Goal: Check status: Check status

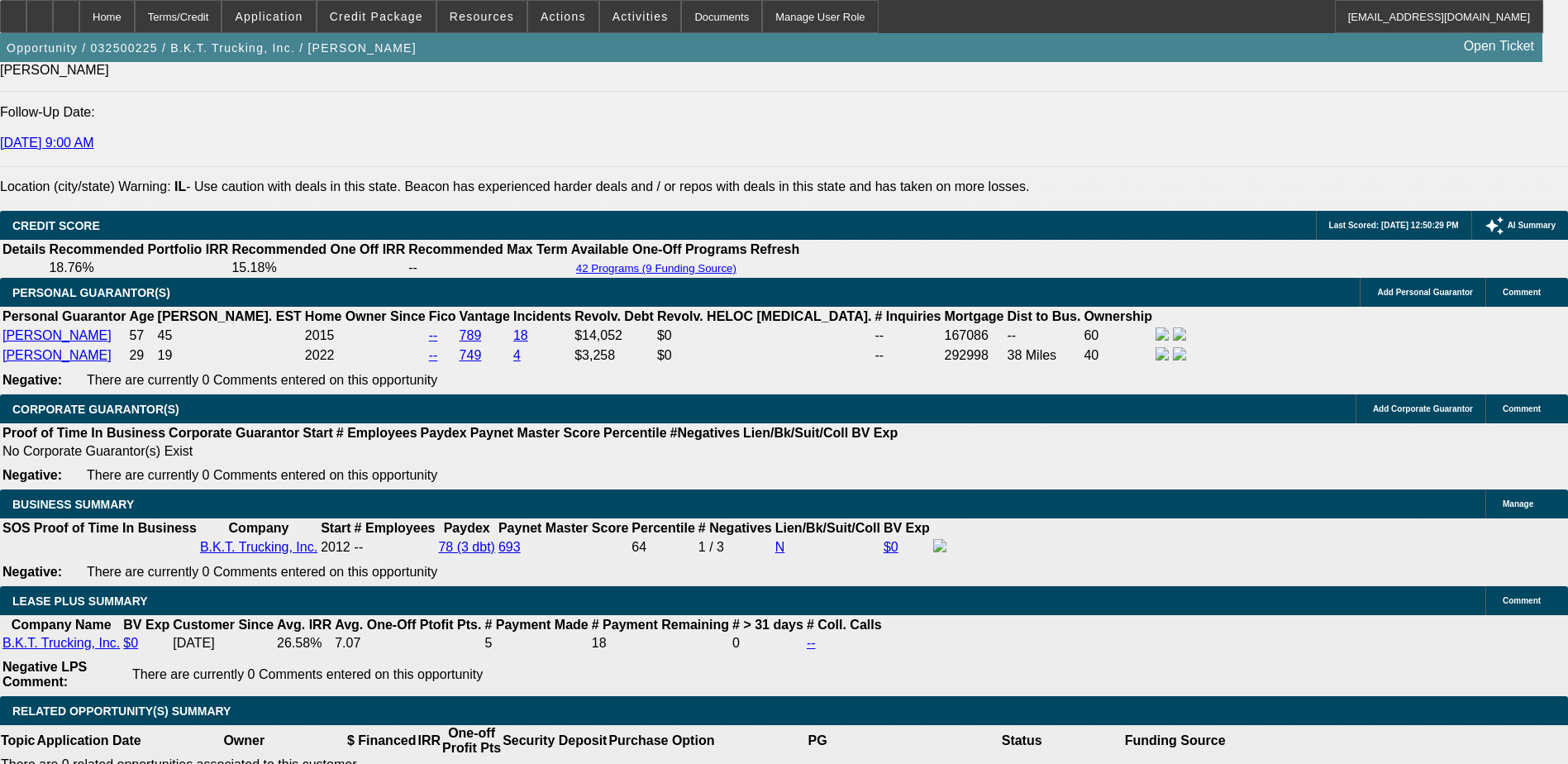
select select "0"
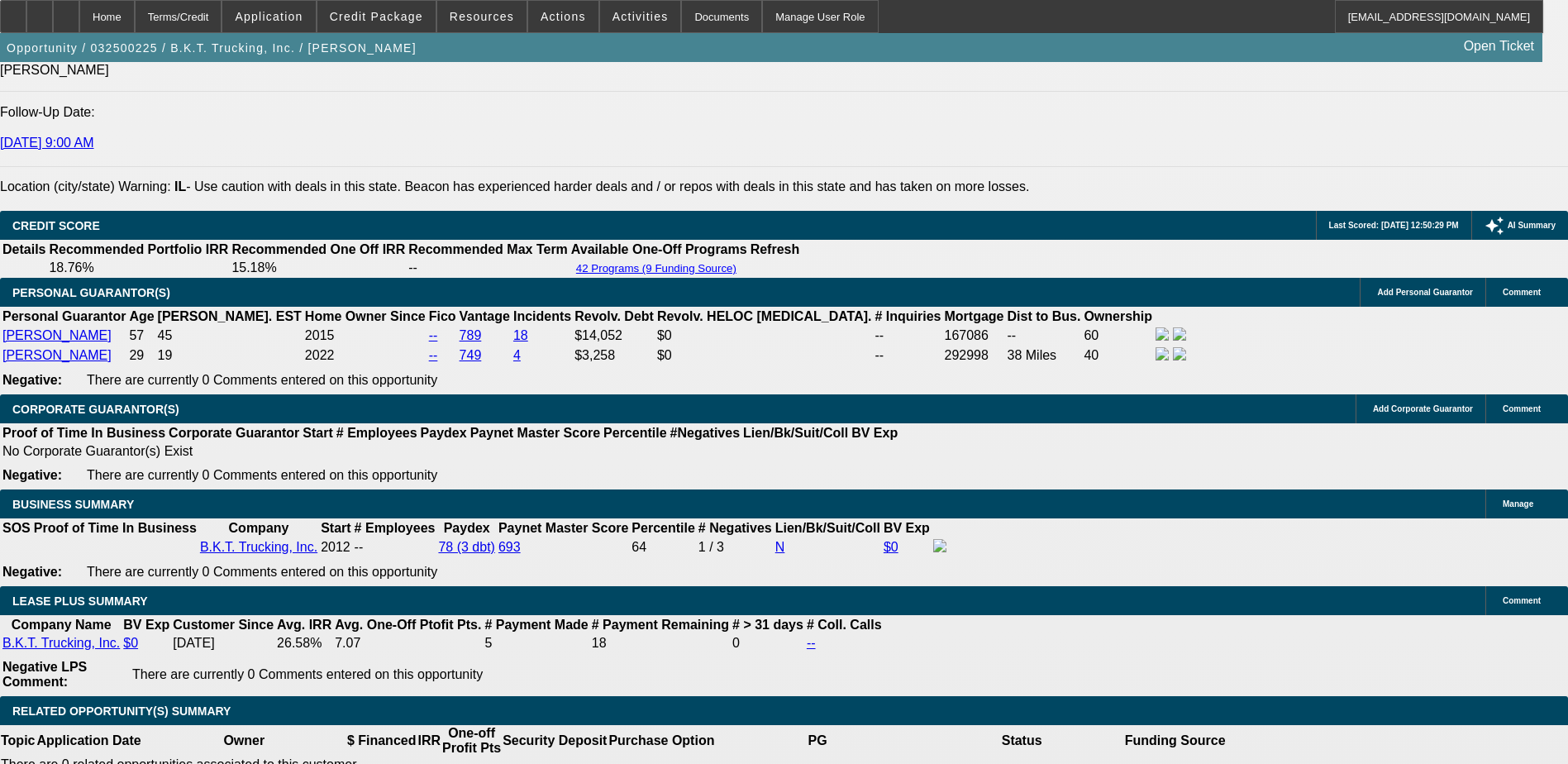
select select "0"
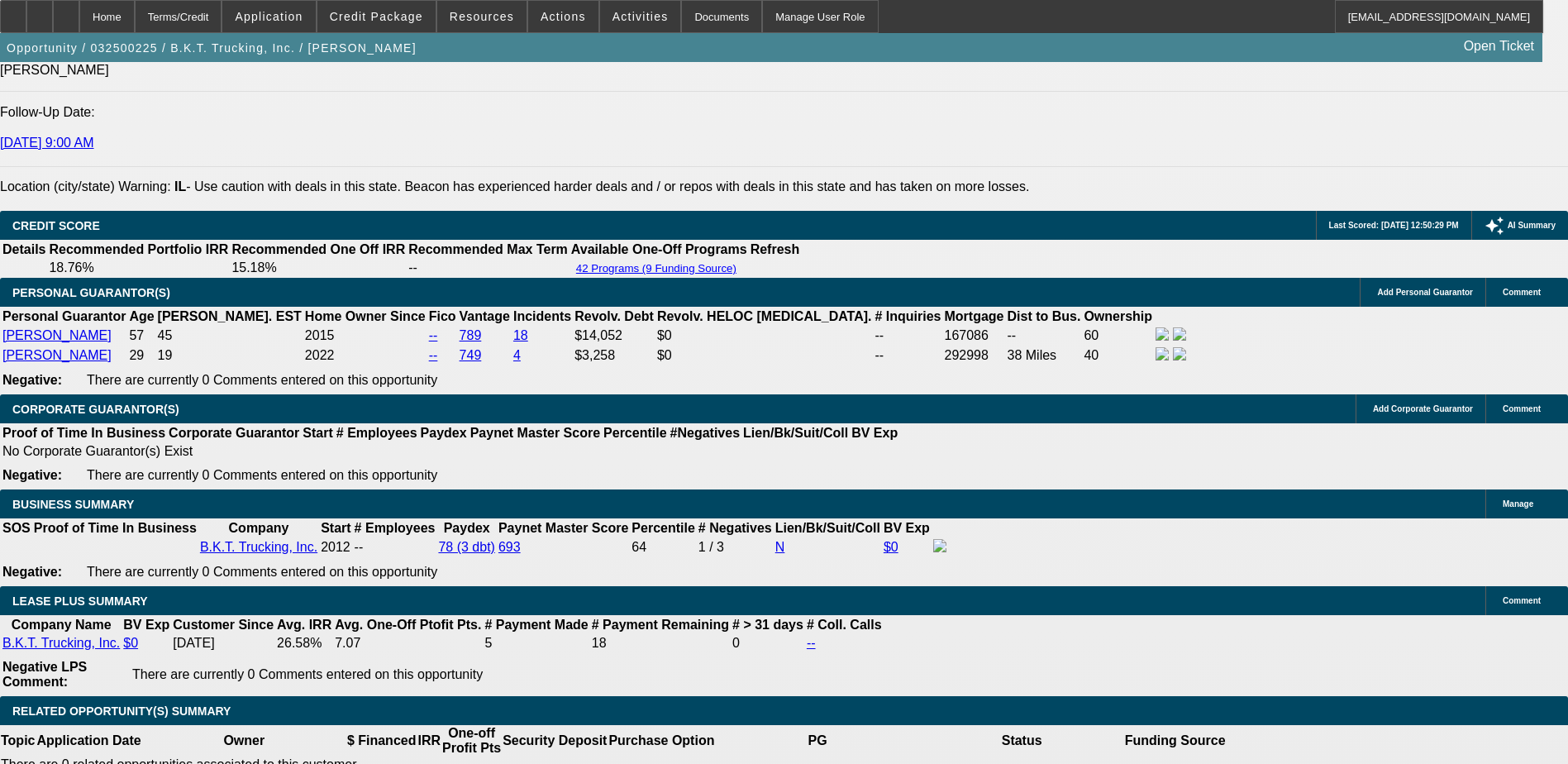
select select "0"
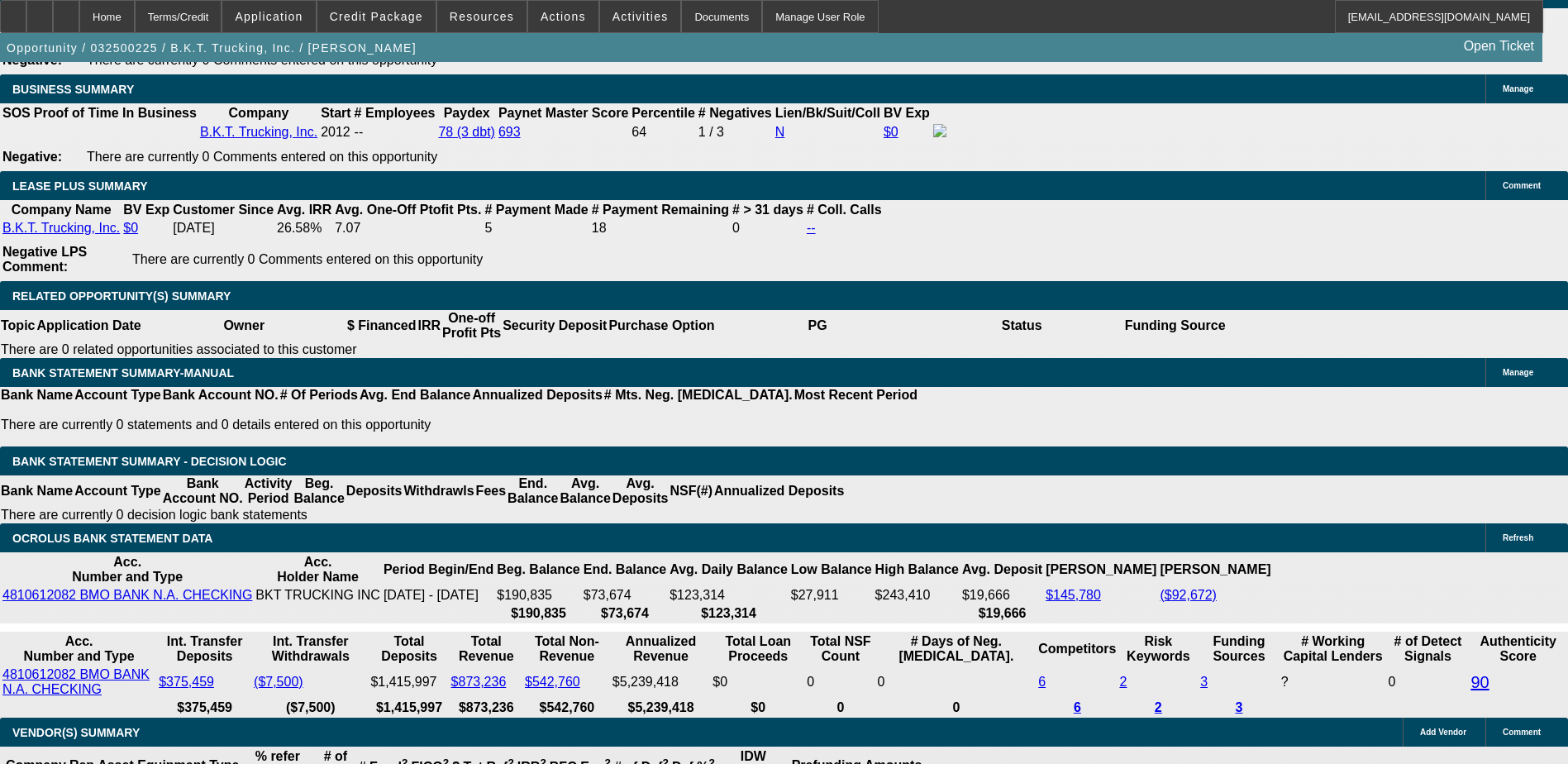
select select "1"
select select "6"
select select "1"
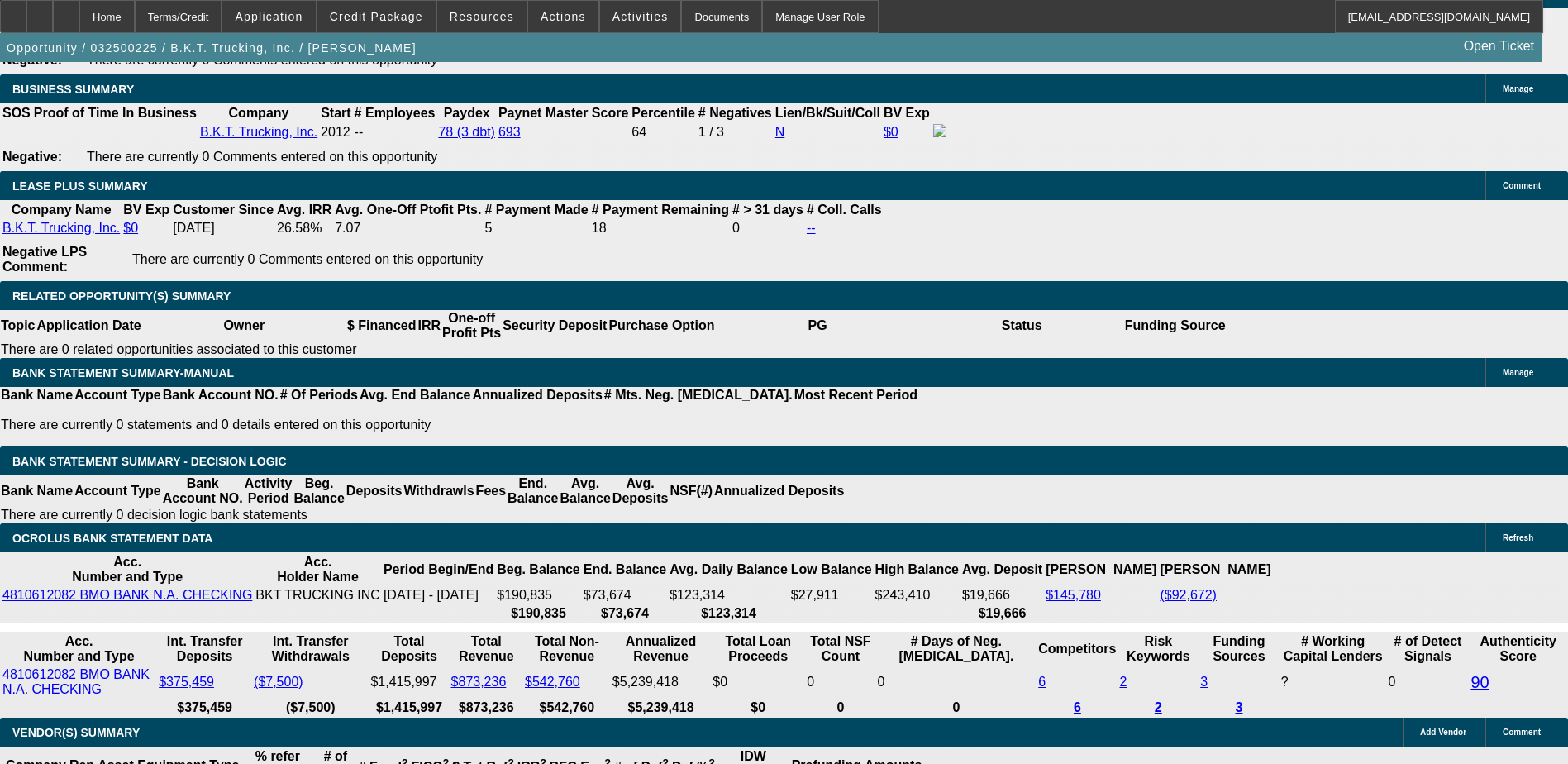
select select "6"
select select "1"
select select "6"
select select "1"
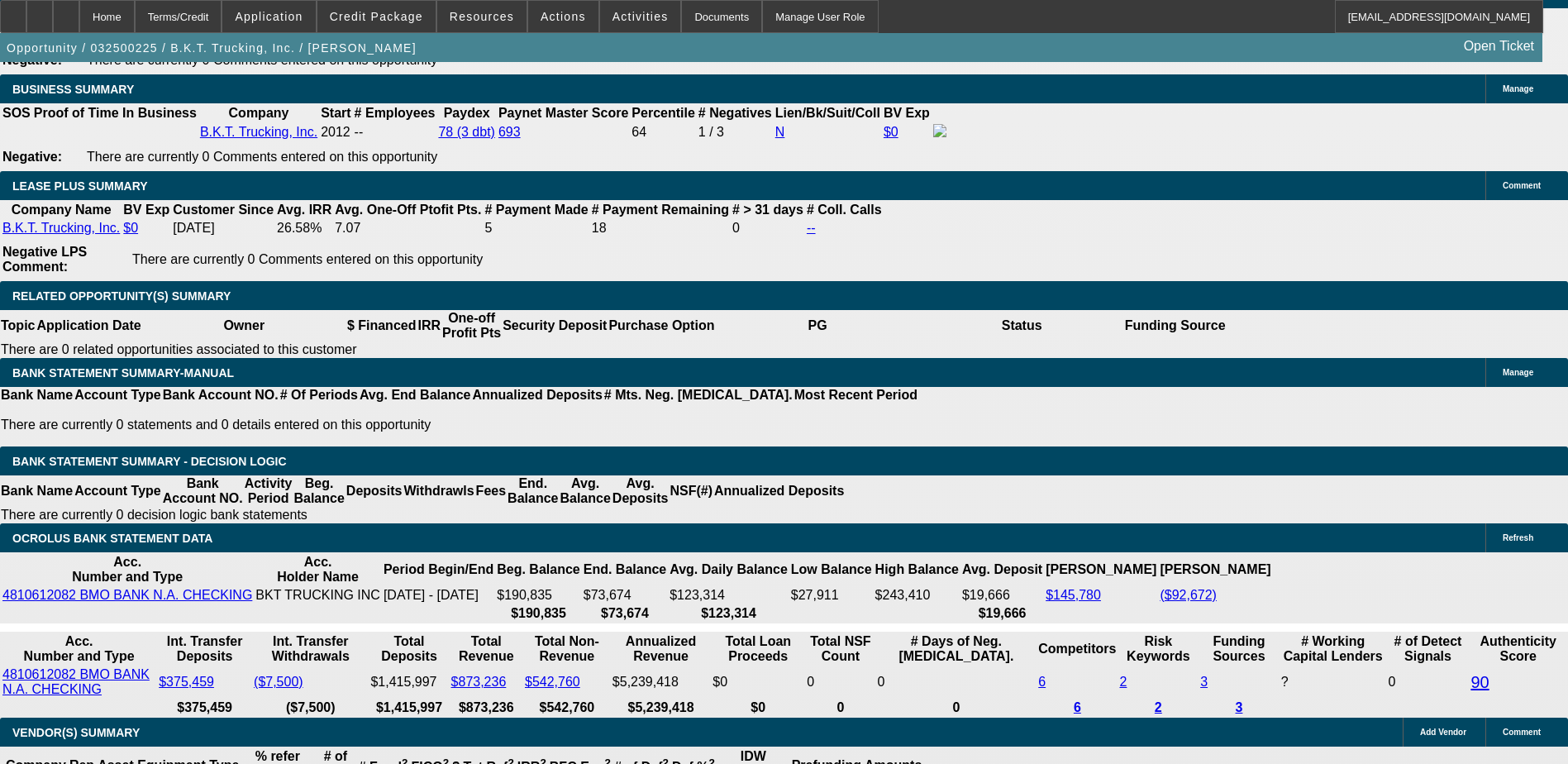
select select "1"
select select "6"
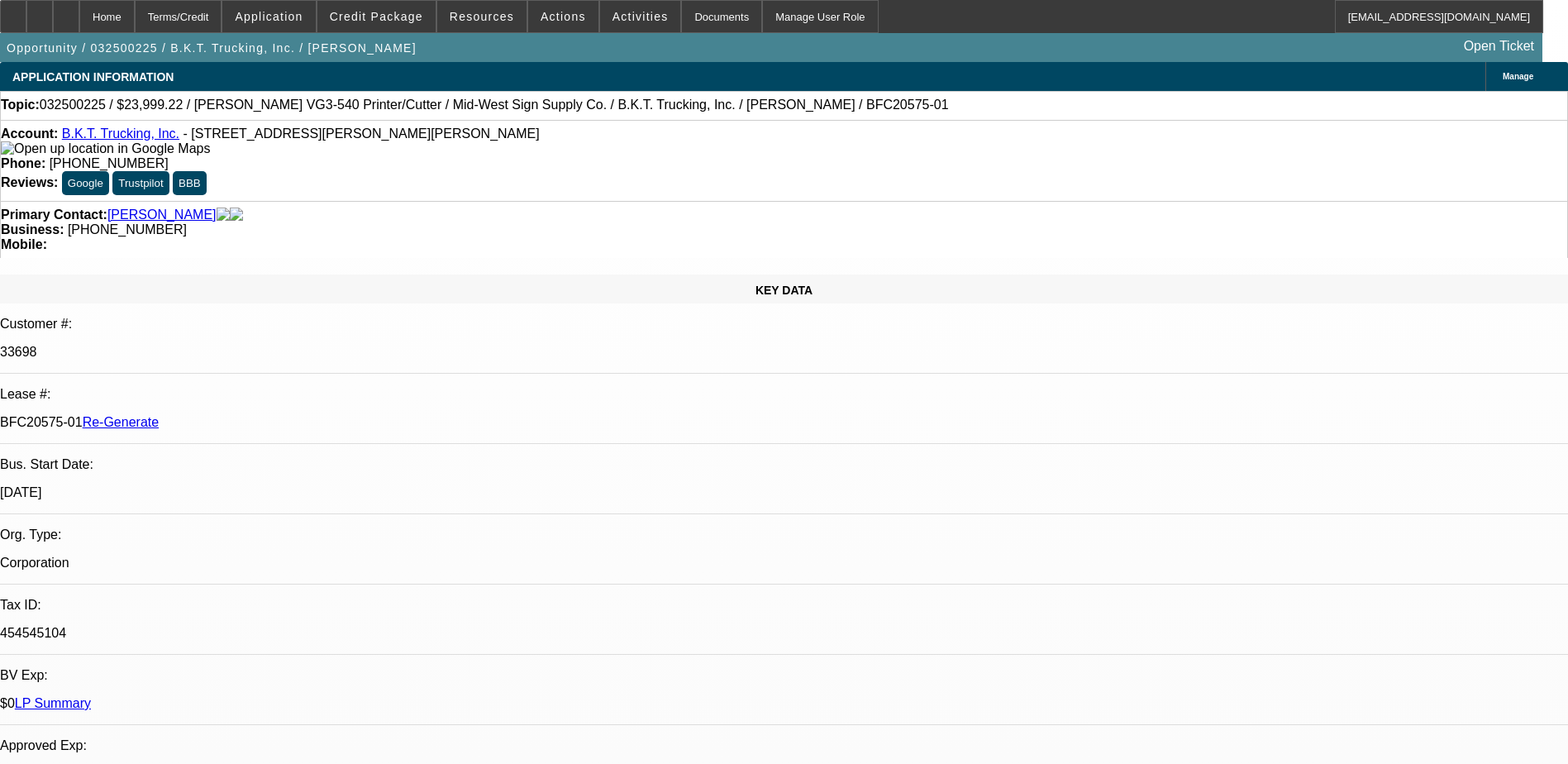
drag, startPoint x: 195, startPoint y: 277, endPoint x: 260, endPoint y: 279, distance: 65.0
click at [260, 415] on p "BFC20575-01 Re-Generate" at bounding box center [784, 423] width 1568 height 15
drag, startPoint x: 260, startPoint y: 279, endPoint x: 250, endPoint y: 281, distance: 10.2
copy p "BFC20575-01"
click at [561, 19] on span "Actions" at bounding box center [563, 17] width 45 height 13
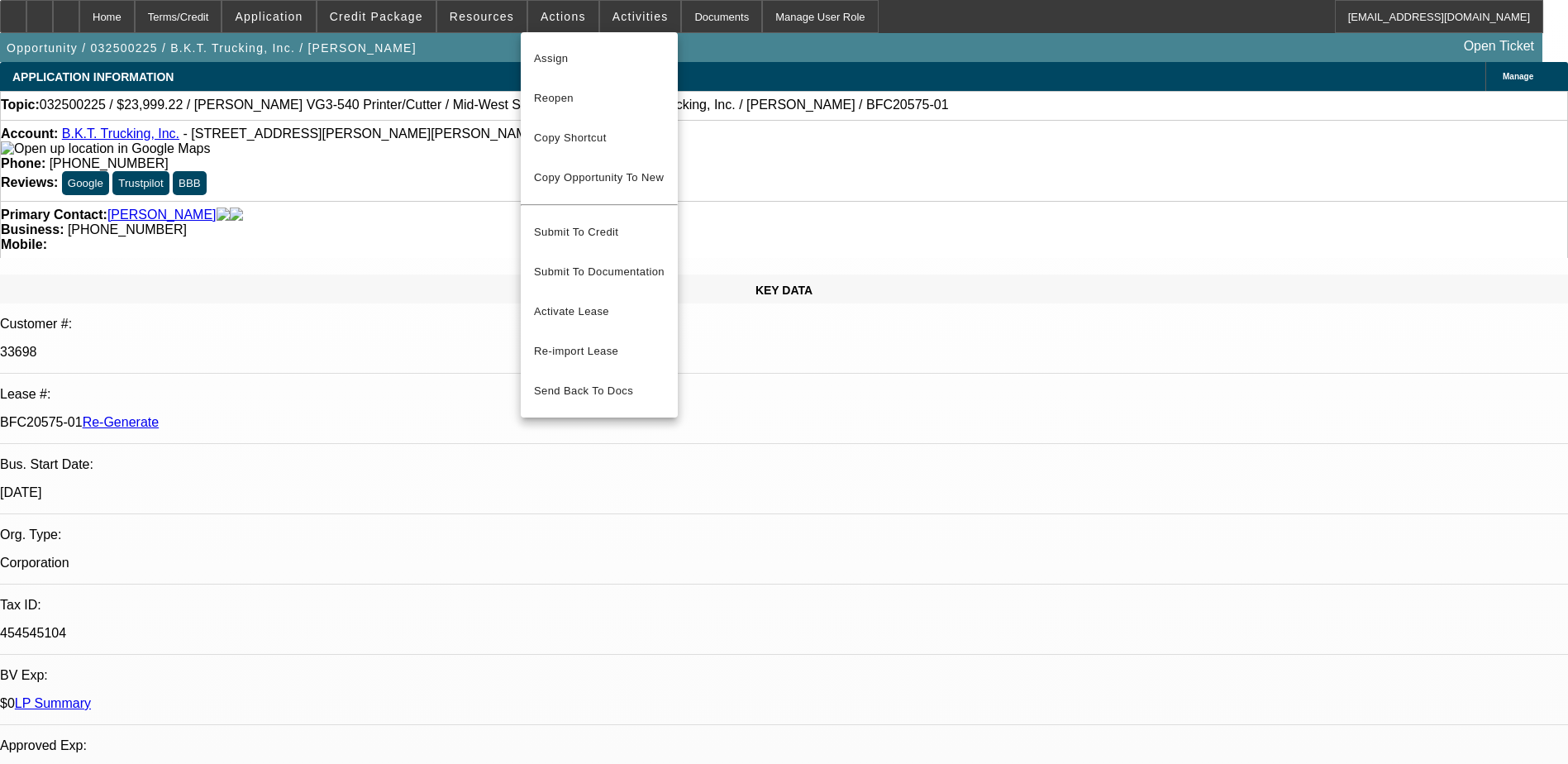
click at [493, 20] on div at bounding box center [784, 382] width 1568 height 764
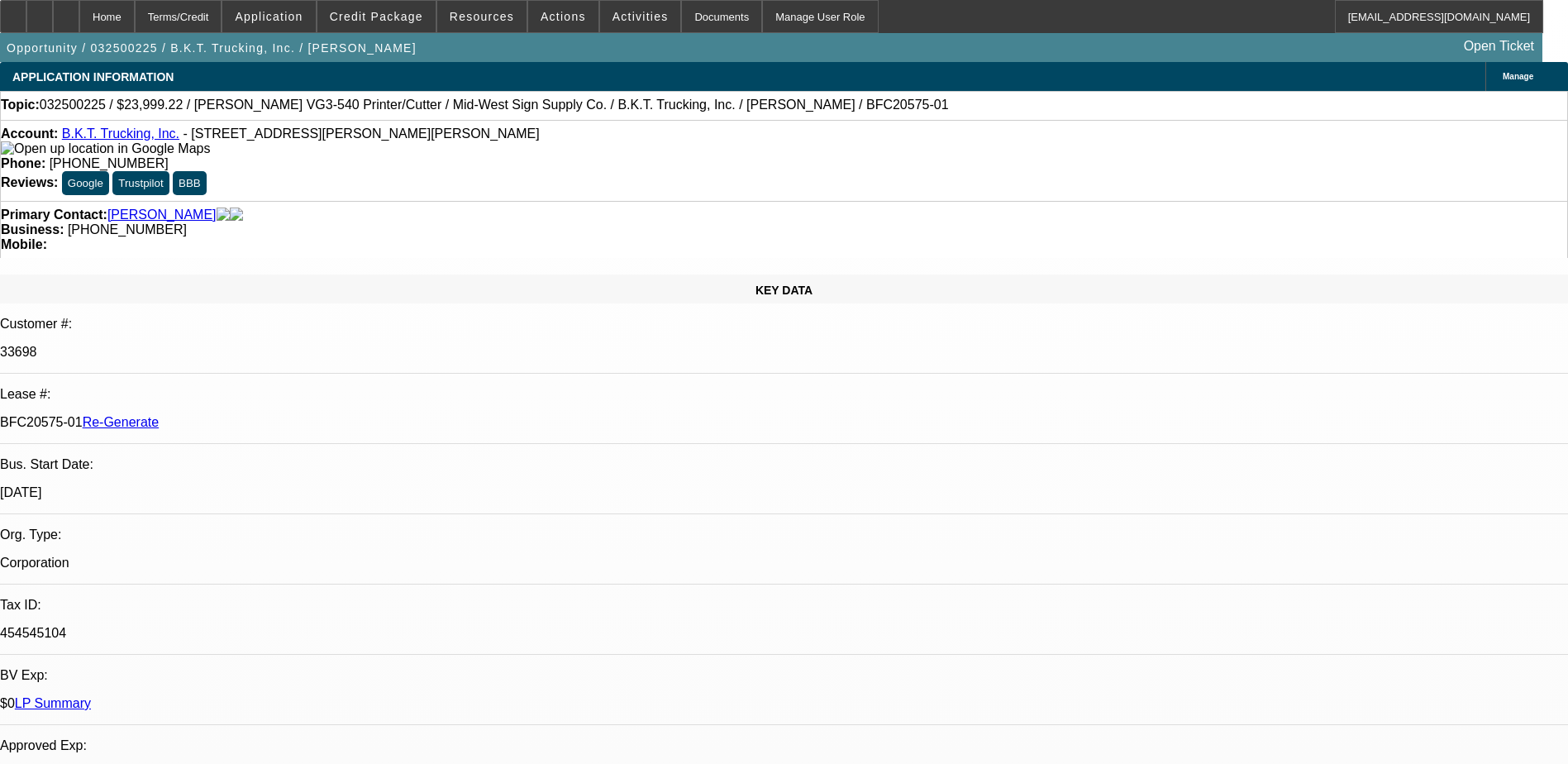
click at [495, 19] on span "Resources" at bounding box center [481, 17] width 65 height 13
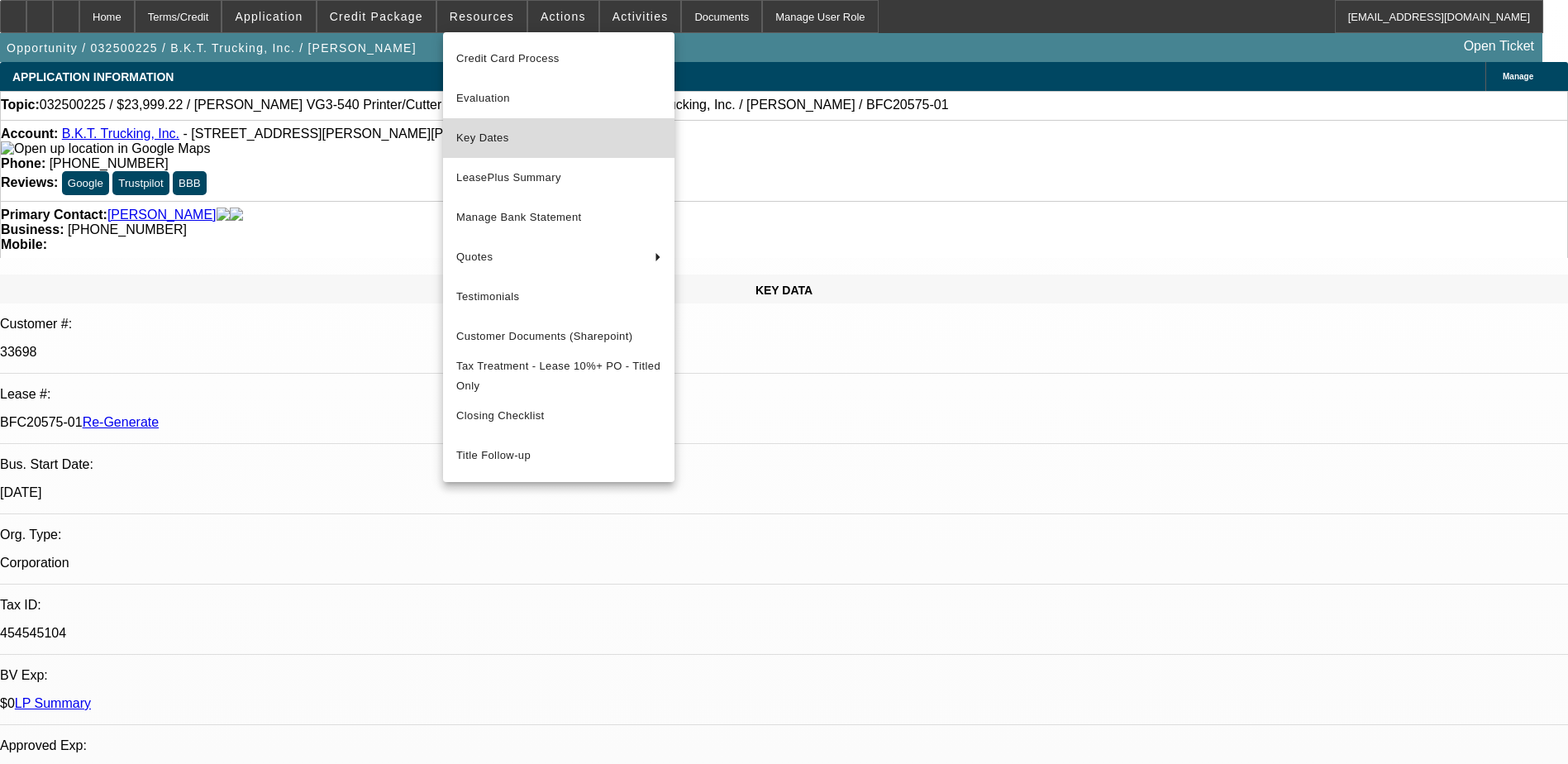
click at [475, 143] on span "Key Dates" at bounding box center [559, 138] width 205 height 20
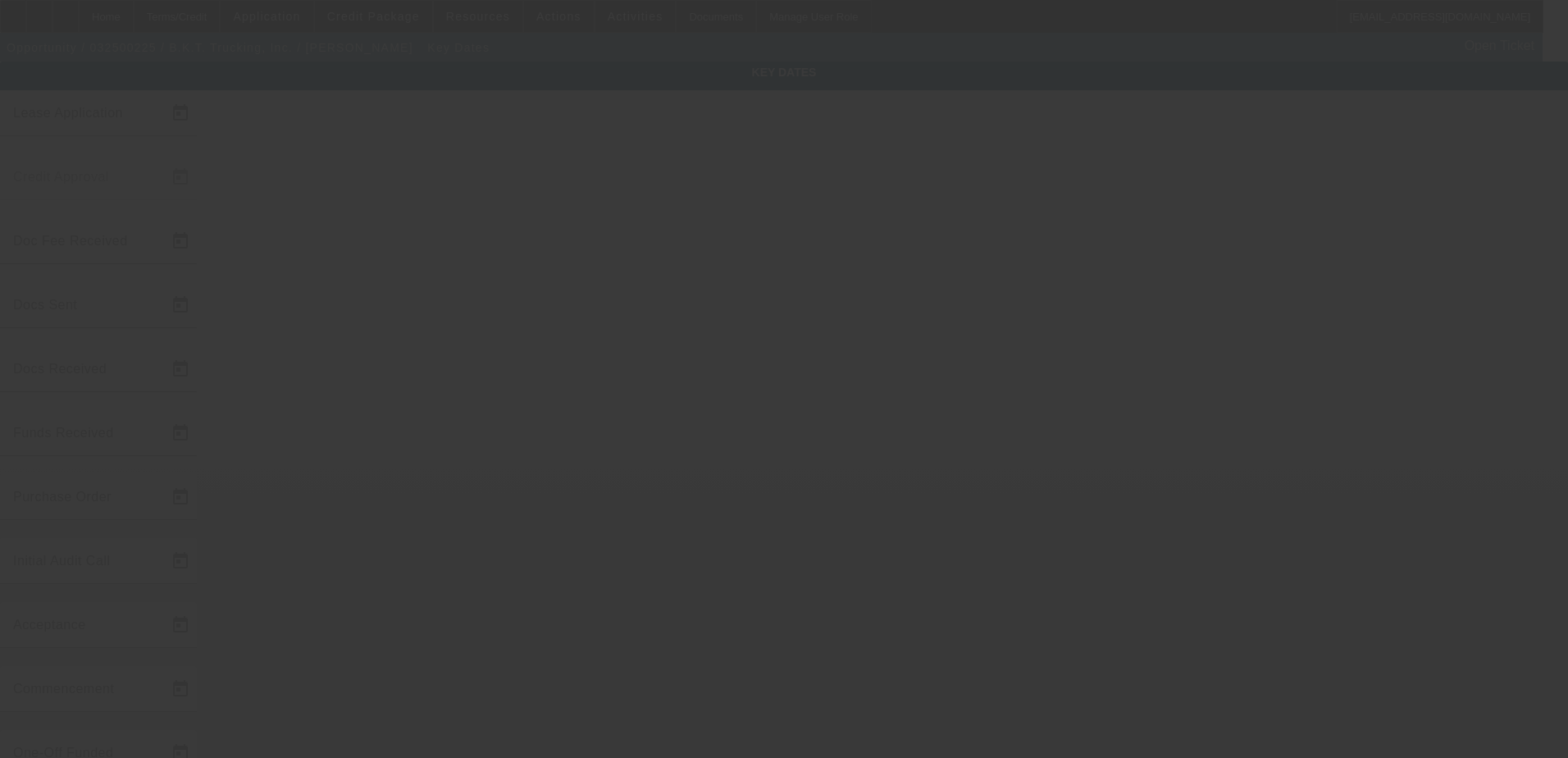
type input "3/10/2025"
type input "3/13/2025"
type input "3/19/2025"
type input "3/14/2025"
type input "3/19/2025"
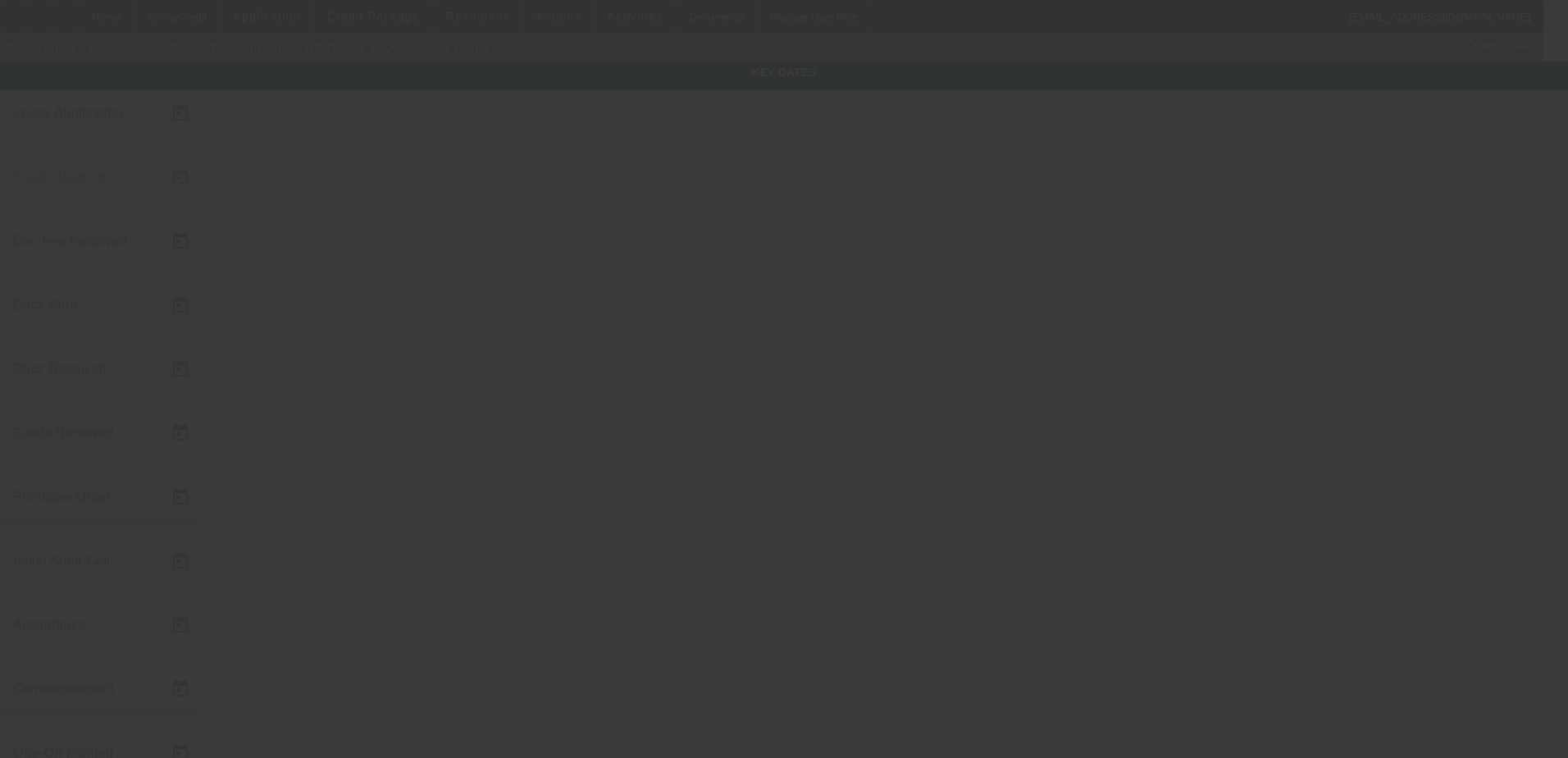
type input "3/19/2025"
type input "5/6/2025"
type input "6/1/2025"
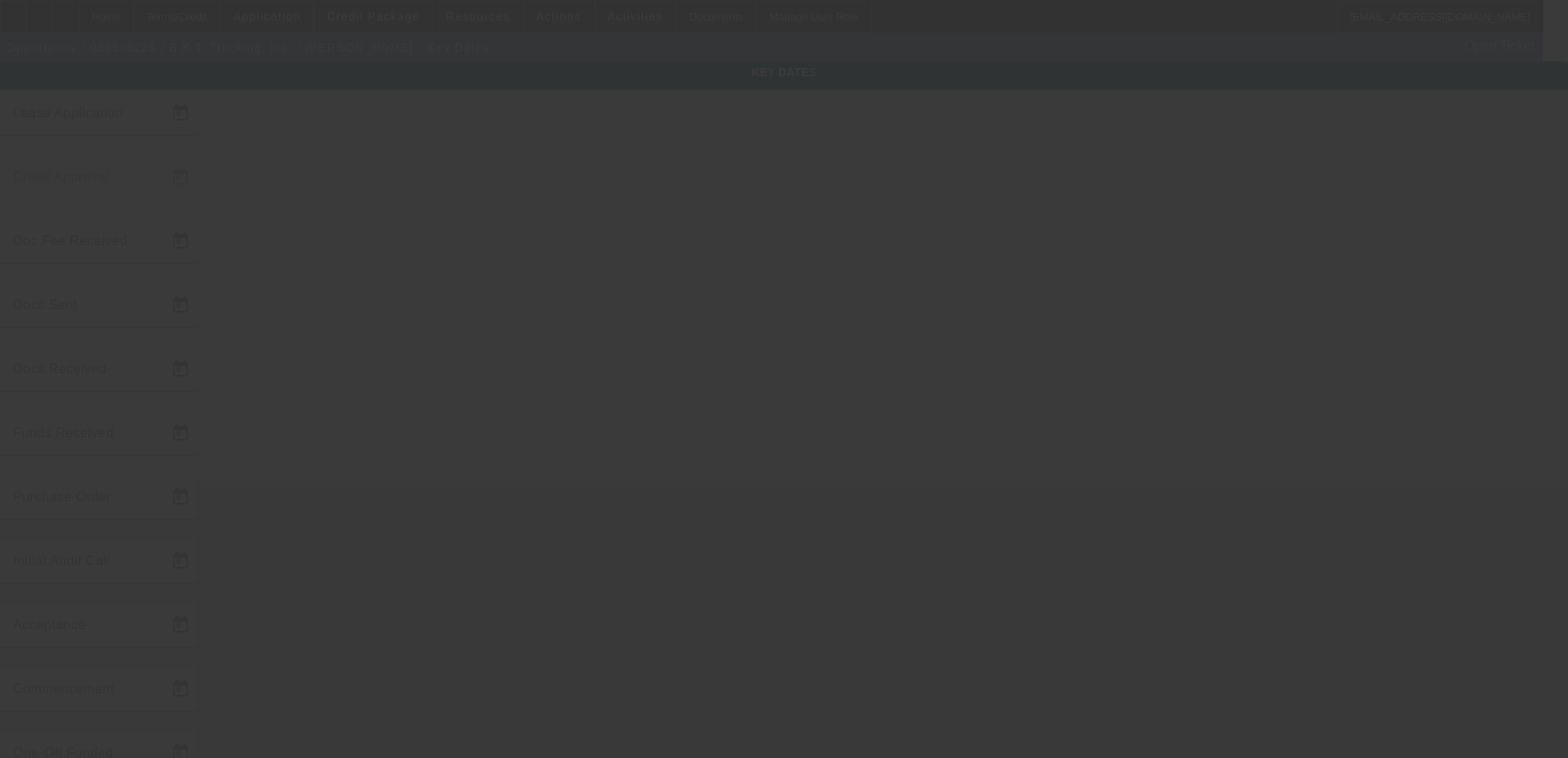
type input "5/8/2025"
type input "7/1/2025"
type input "5/9/2025"
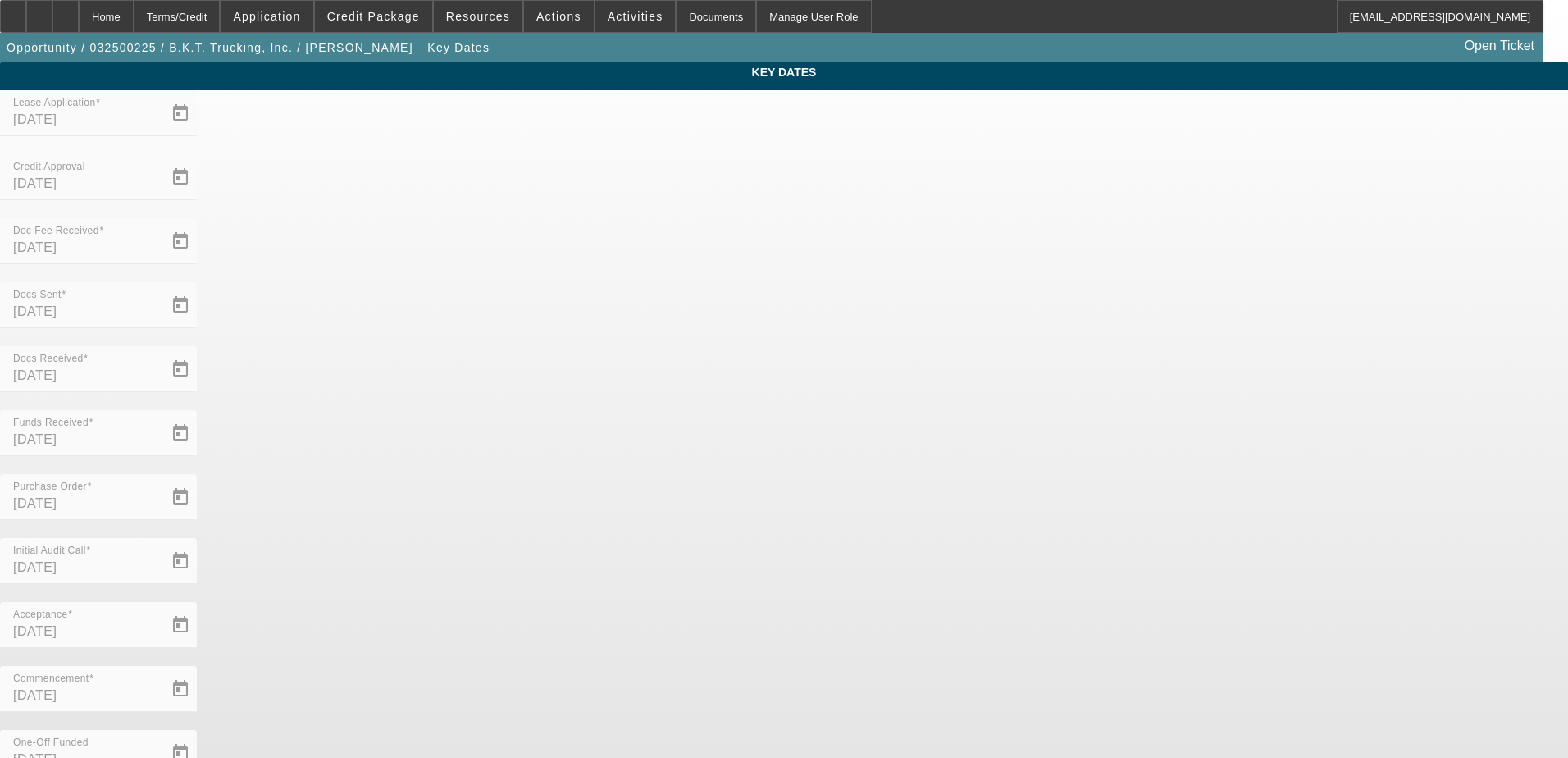
click at [417, 299] on div "Key Dates Lease Application 3/10/2025 Credit Approval 3/13/2025 Doc Fee Receive…" at bounding box center [784, 541] width 1568 height 959
click at [676, 19] on div "Documents" at bounding box center [716, 16] width 80 height 33
click at [133, 20] on div "Home" at bounding box center [106, 16] width 55 height 33
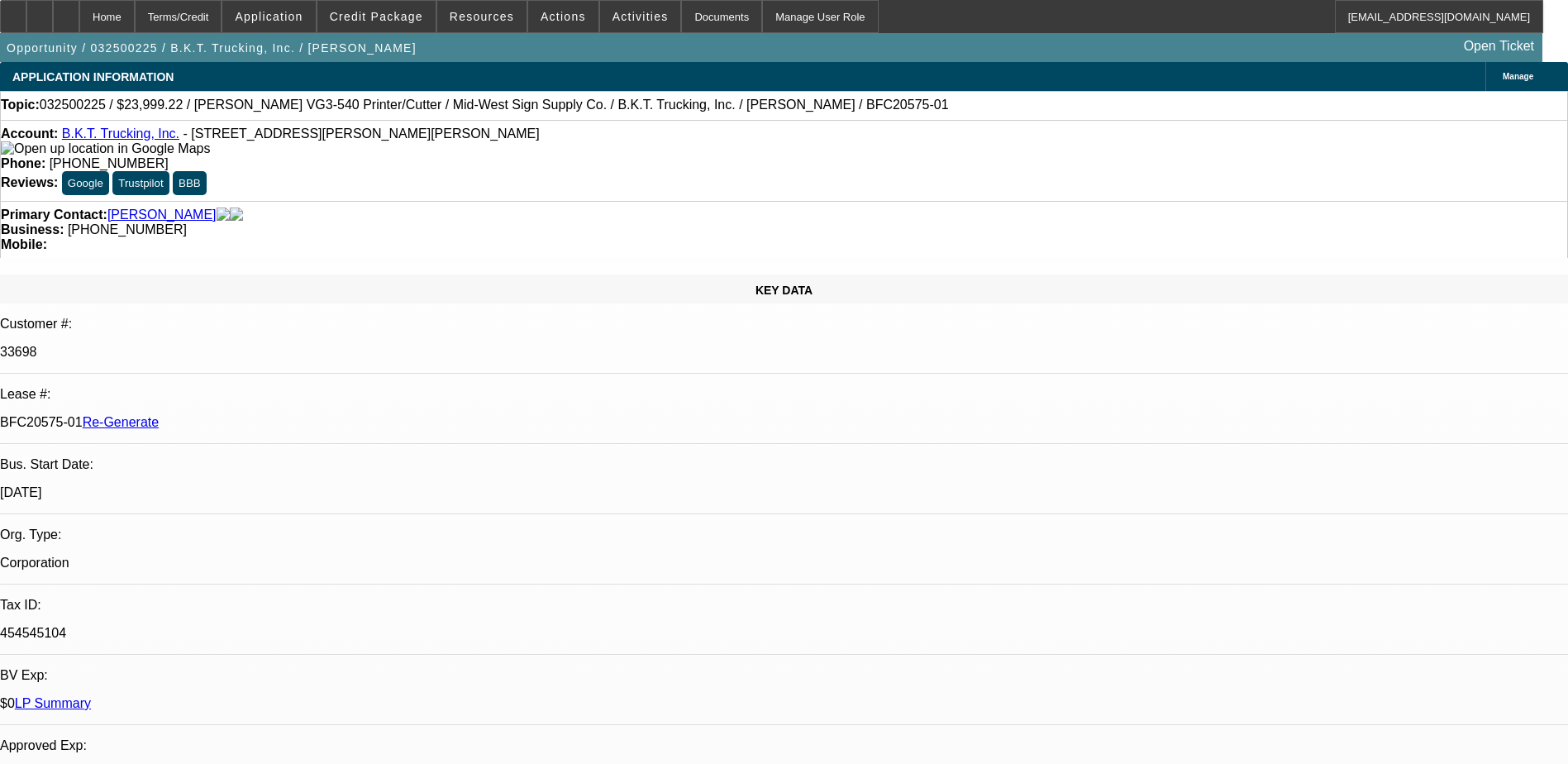
select select "0"
select select "6"
select select "0"
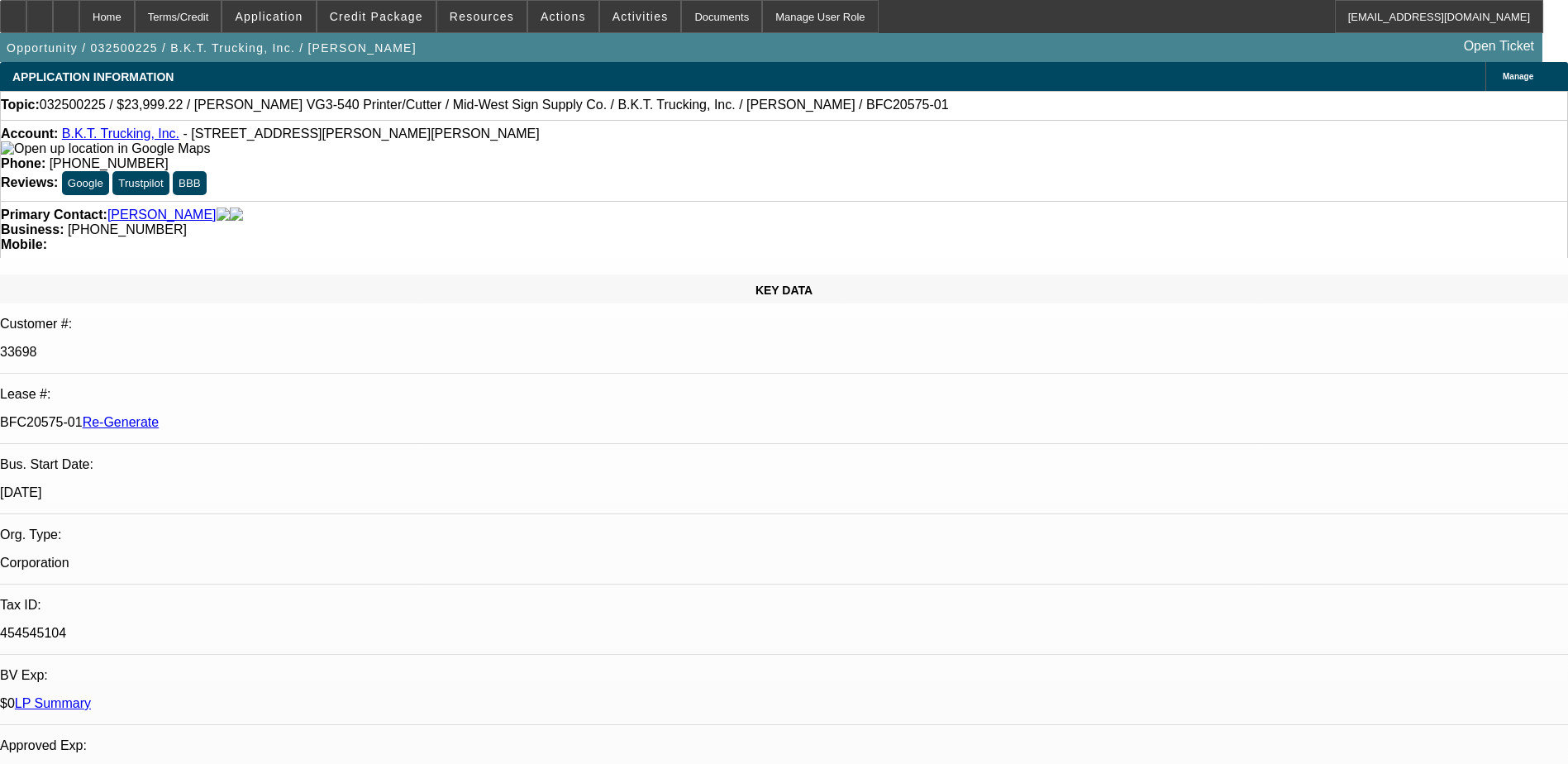
select select "0"
select select "6"
select select "0"
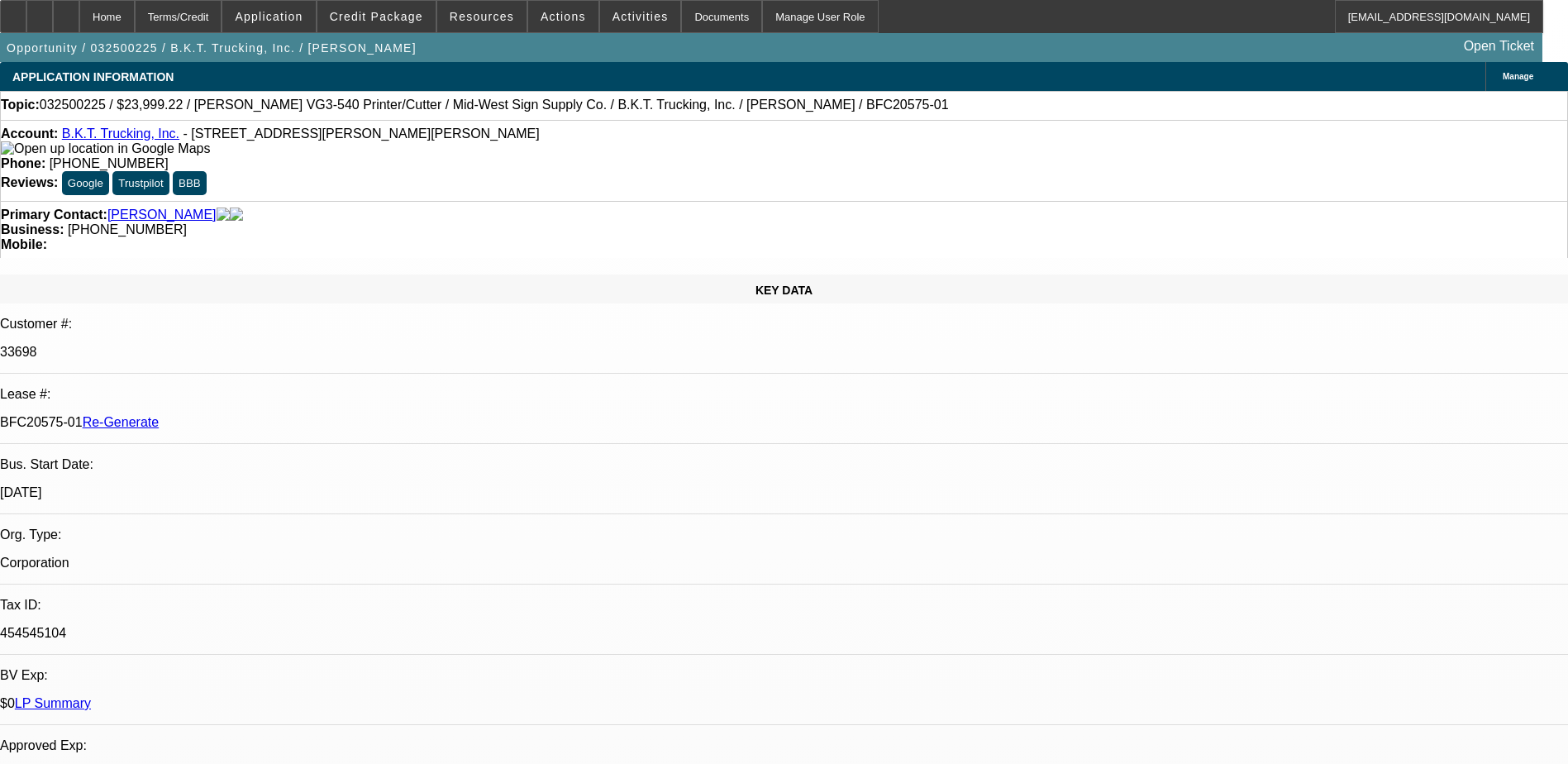
select select "0"
select select "6"
select select "0"
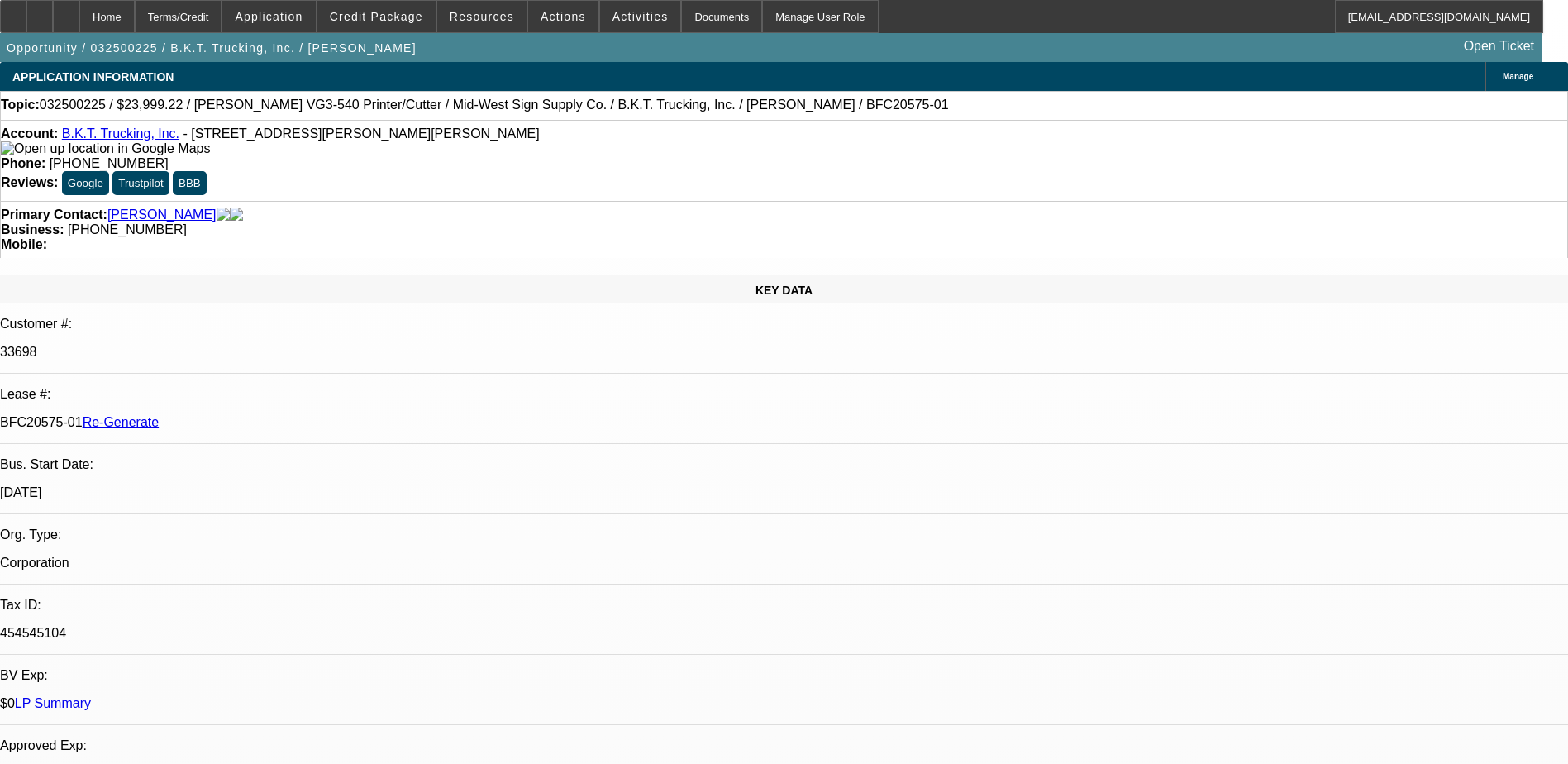
select select "6"
drag, startPoint x: 196, startPoint y: 282, endPoint x: 260, endPoint y: 277, distance: 64.2
click at [260, 415] on p "BFC20575-01 Re-Generate" at bounding box center [784, 423] width 1568 height 15
copy p "BFC20575-01"
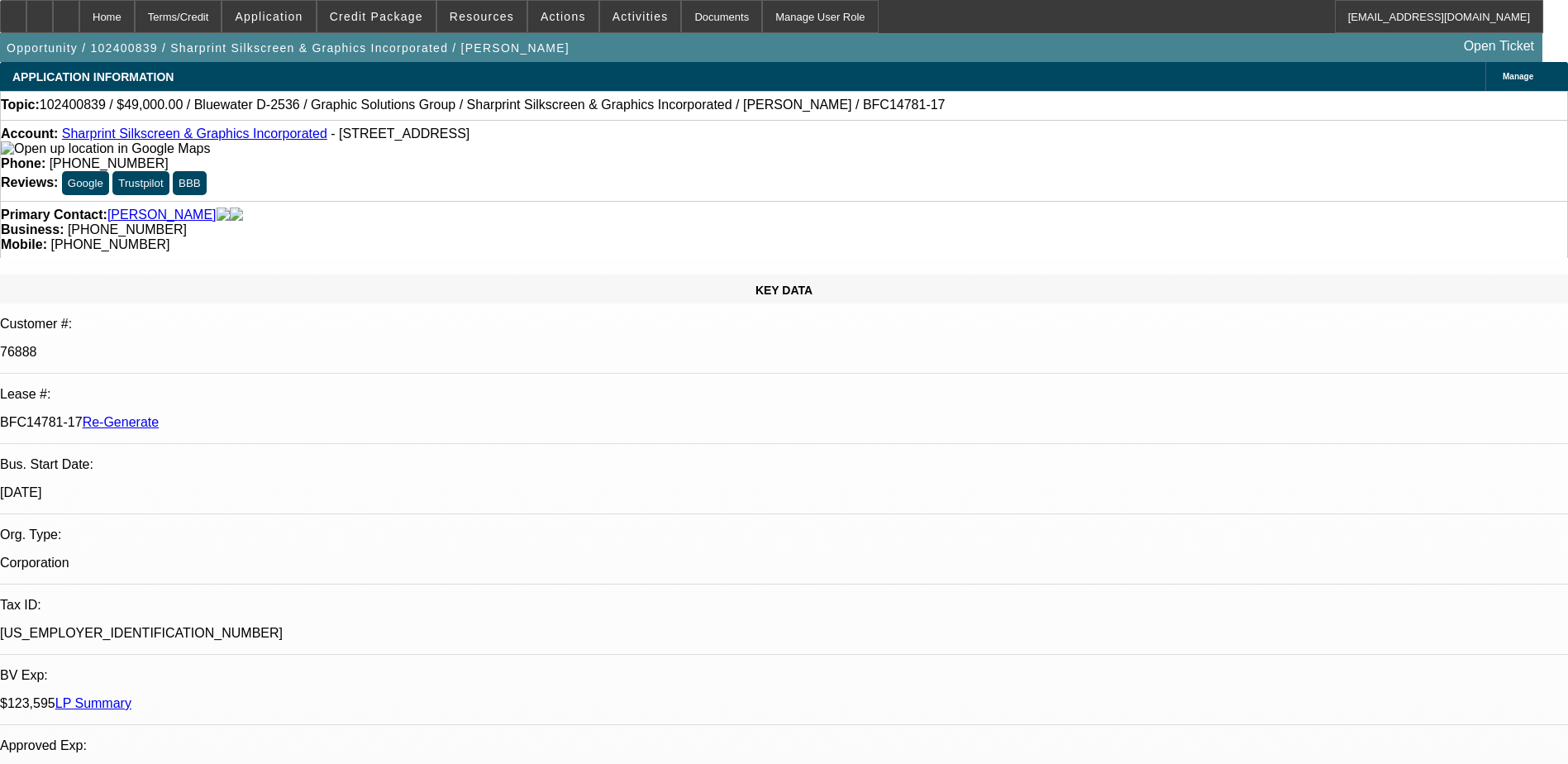
select select "0"
select select "0.1"
select select "0"
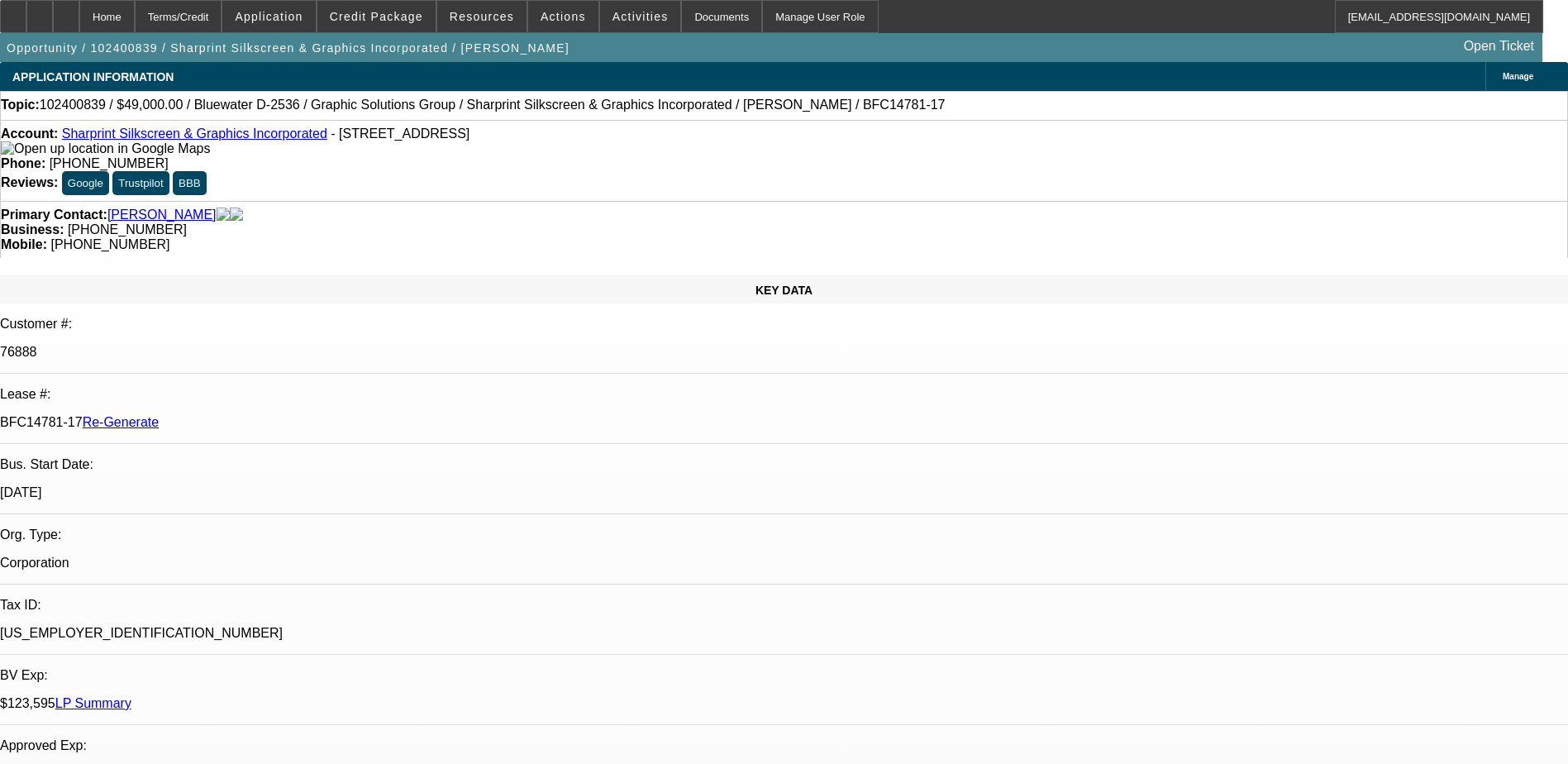
select select "0.1"
select select "0"
select select "0.1"
select select "0"
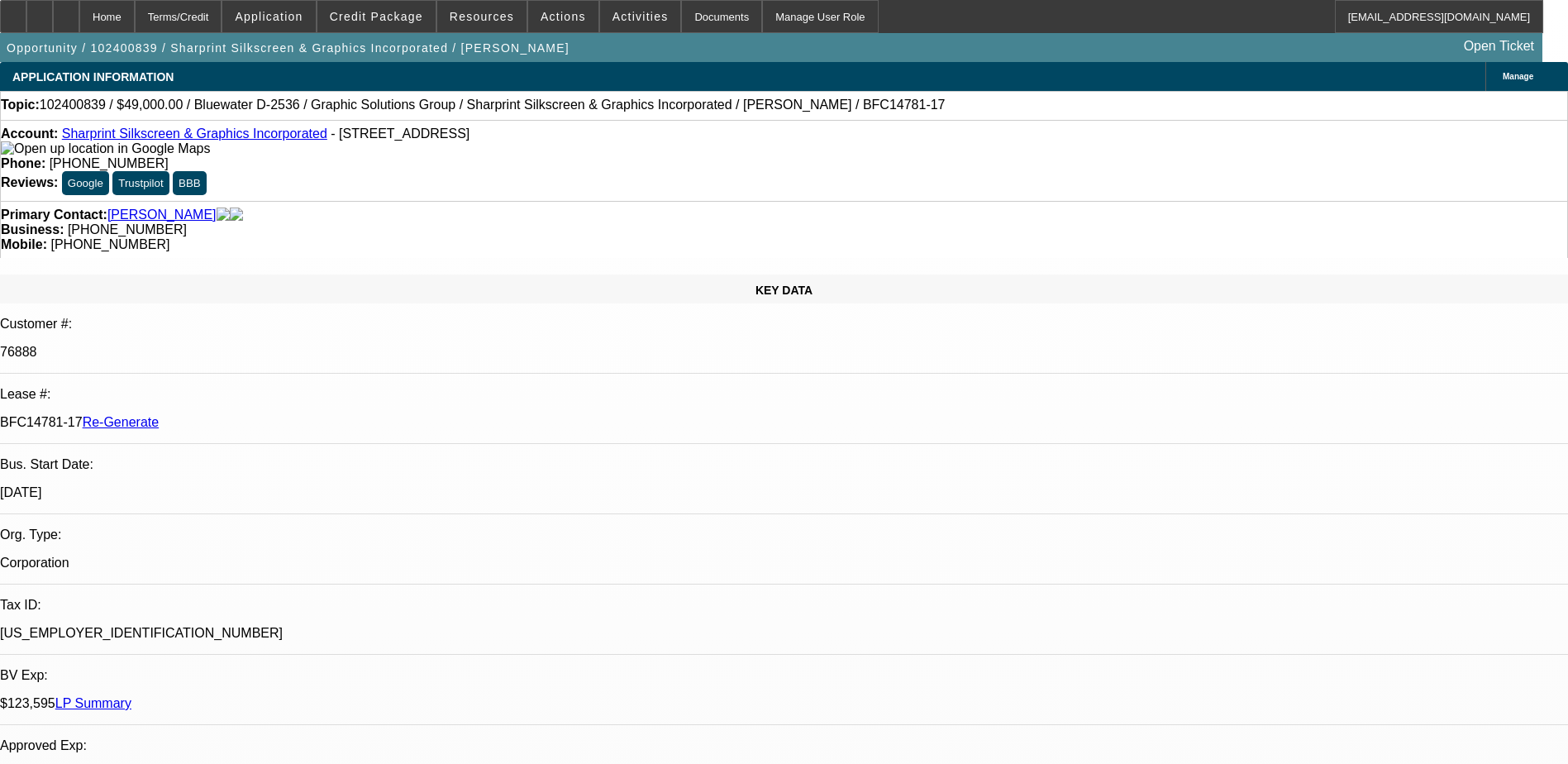
select select "0"
select select "0.1"
select select "1"
select select "4"
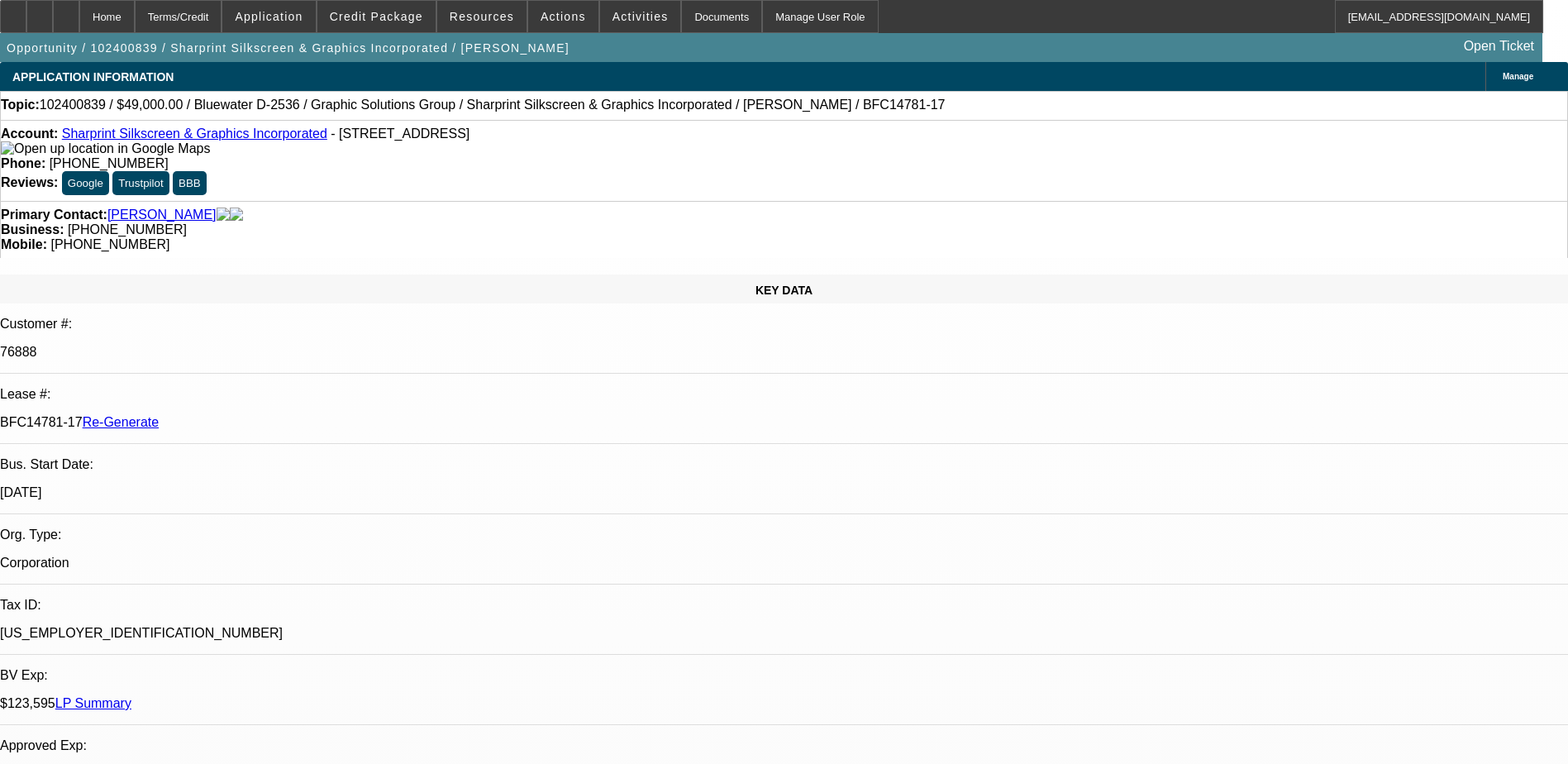
select select "1"
select select "3"
select select "4"
select select "1"
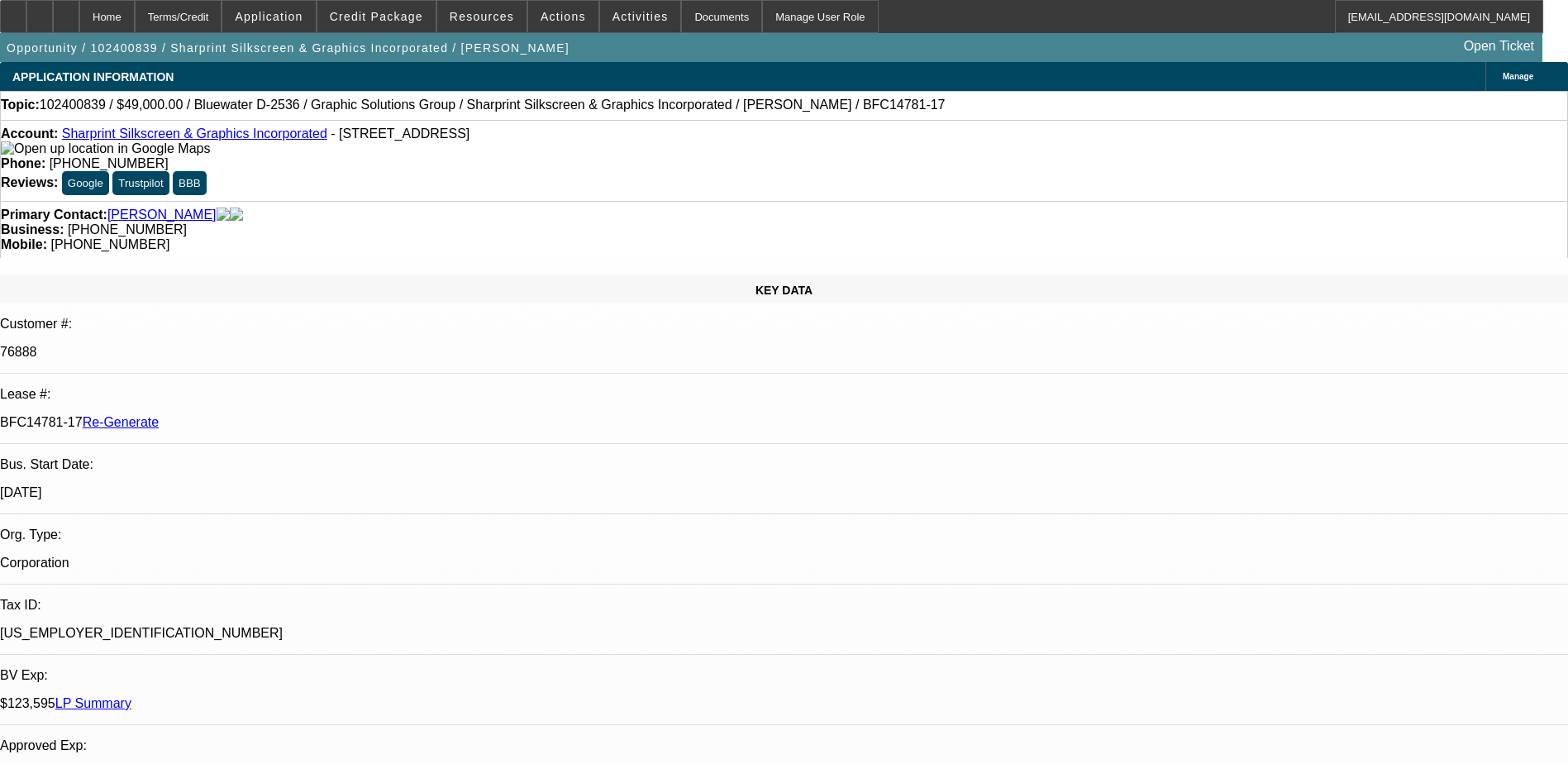
select select "4"
select select "1"
select select "3"
select select "4"
click at [698, 24] on div "Documents" at bounding box center [722, 16] width 81 height 33
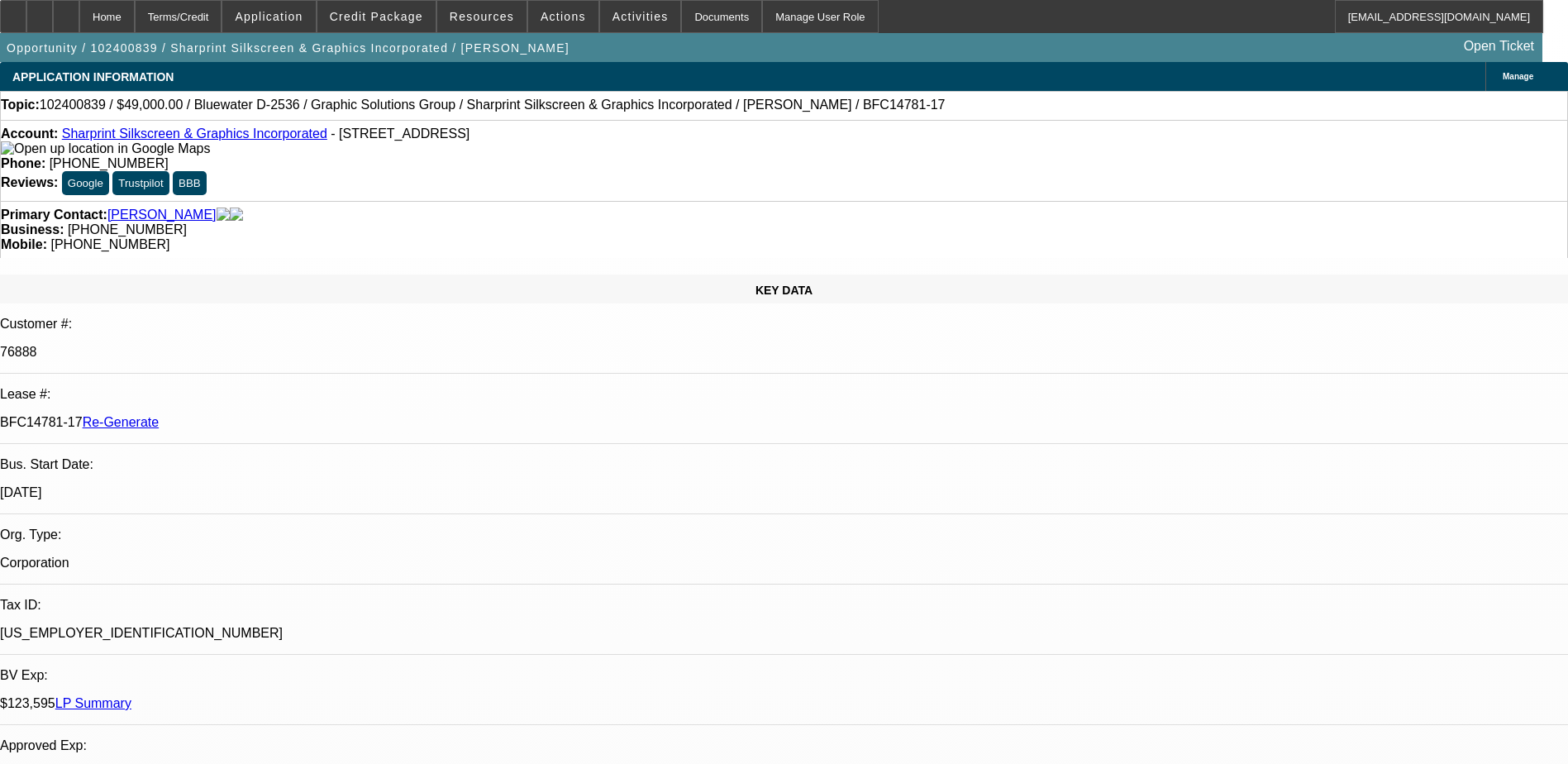
drag, startPoint x: 203, startPoint y: 297, endPoint x: 261, endPoint y: 291, distance: 58.3
click at [261, 415] on p "BFC14781-17 Re-Generate" at bounding box center [784, 423] width 1568 height 15
copy p "BFC14781-17"
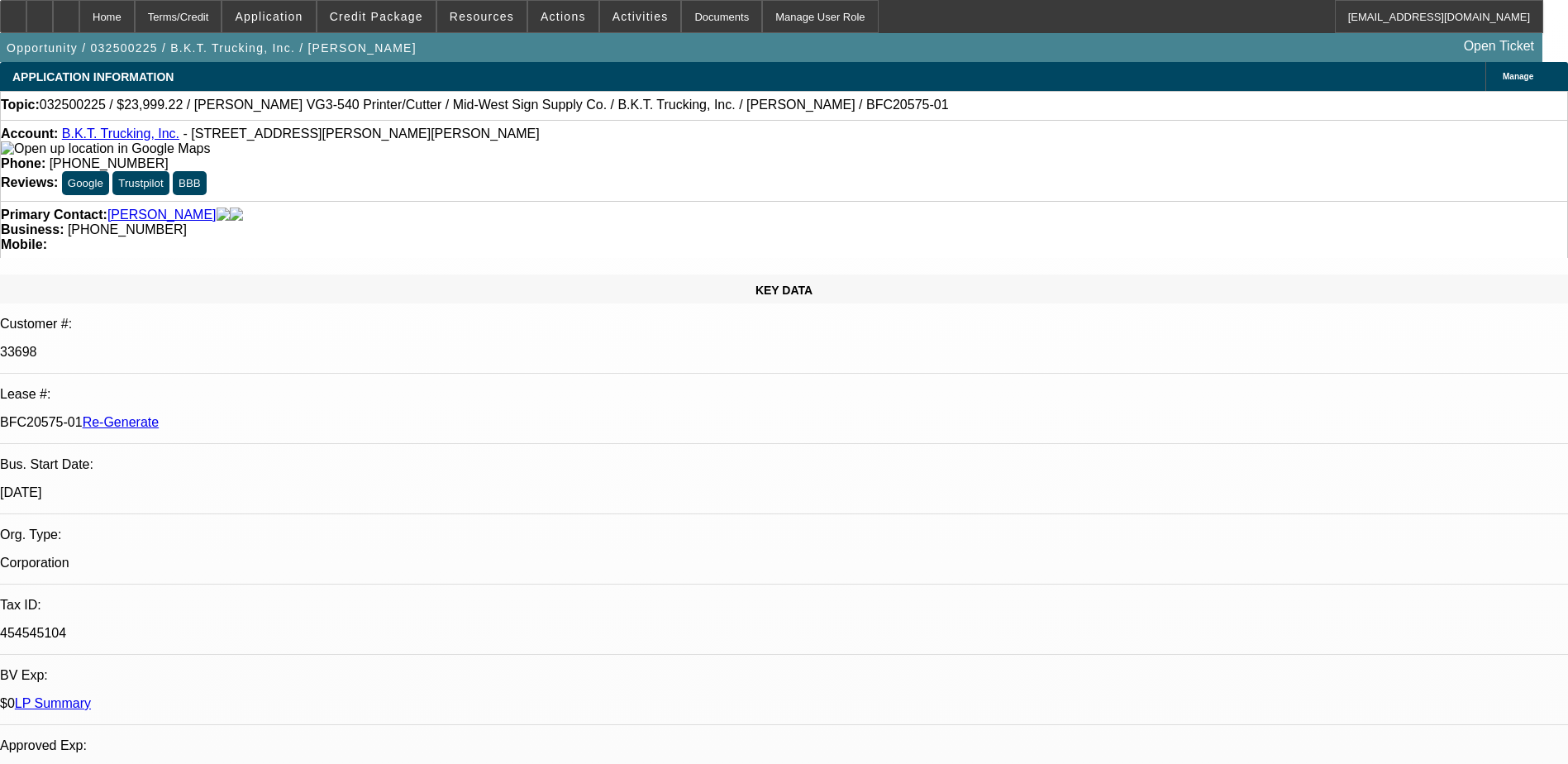
select select "0"
select select "6"
select select "0"
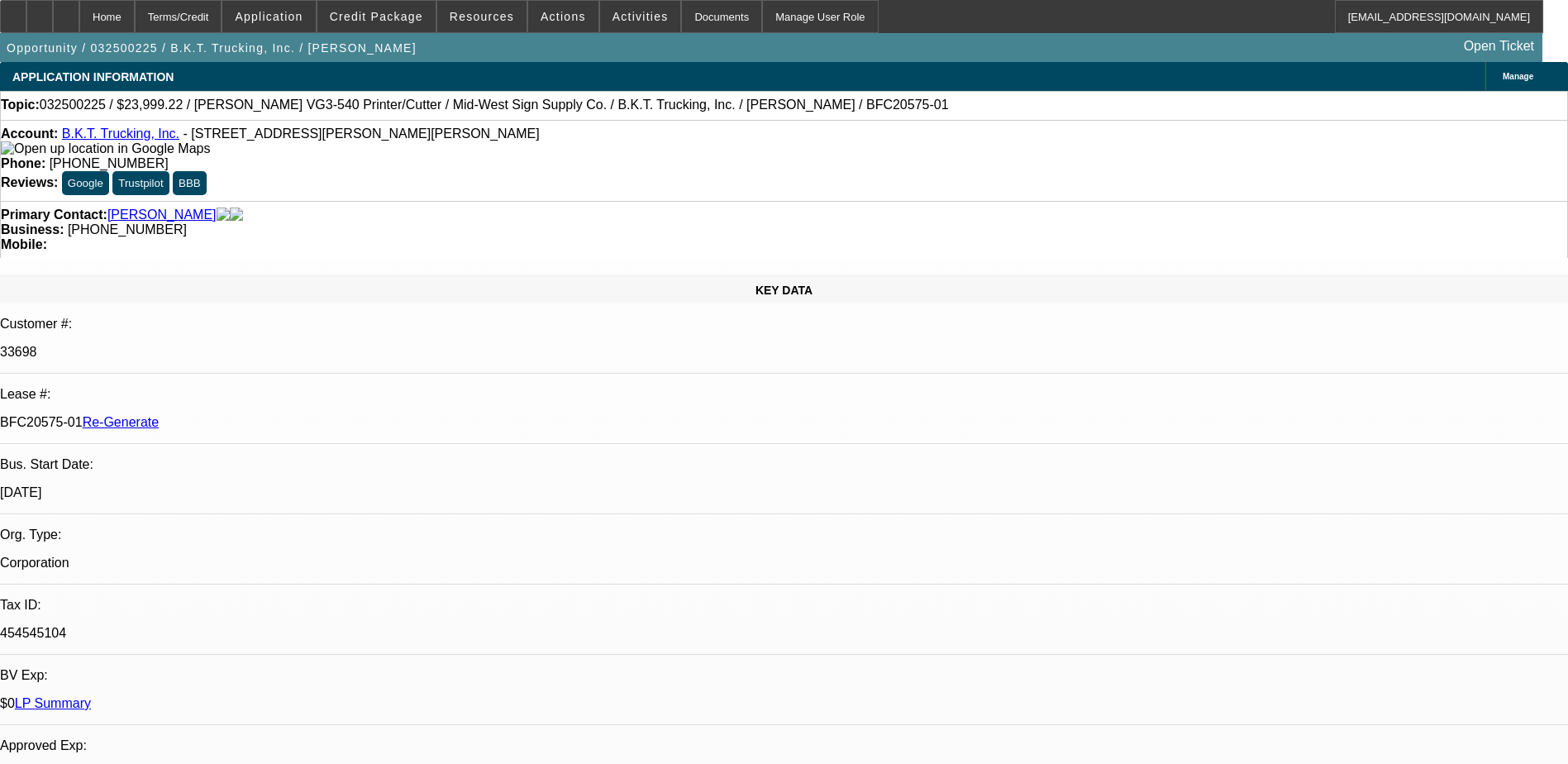
select select "0"
select select "6"
select select "0"
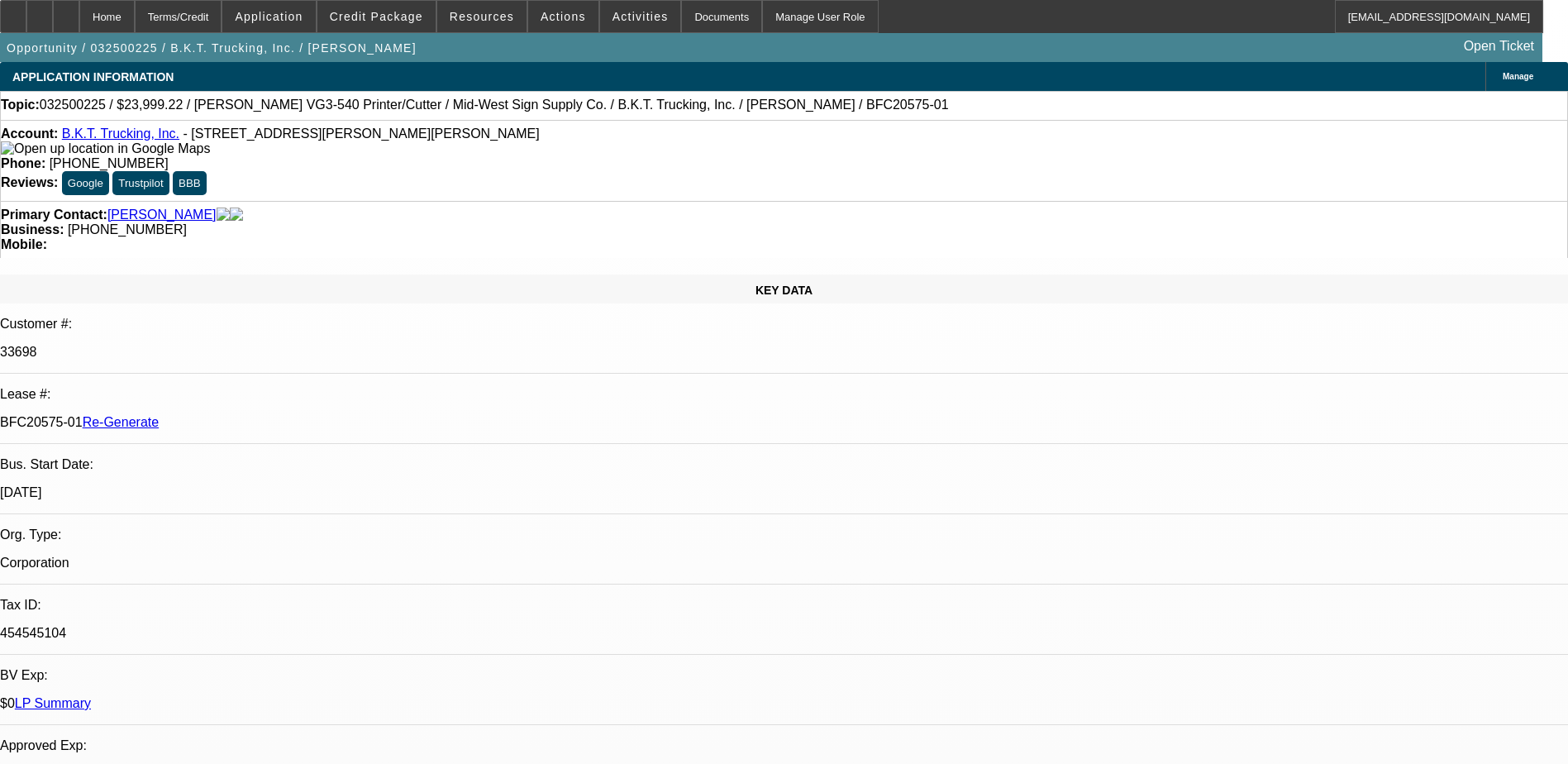
select select "0"
select select "6"
select select "0"
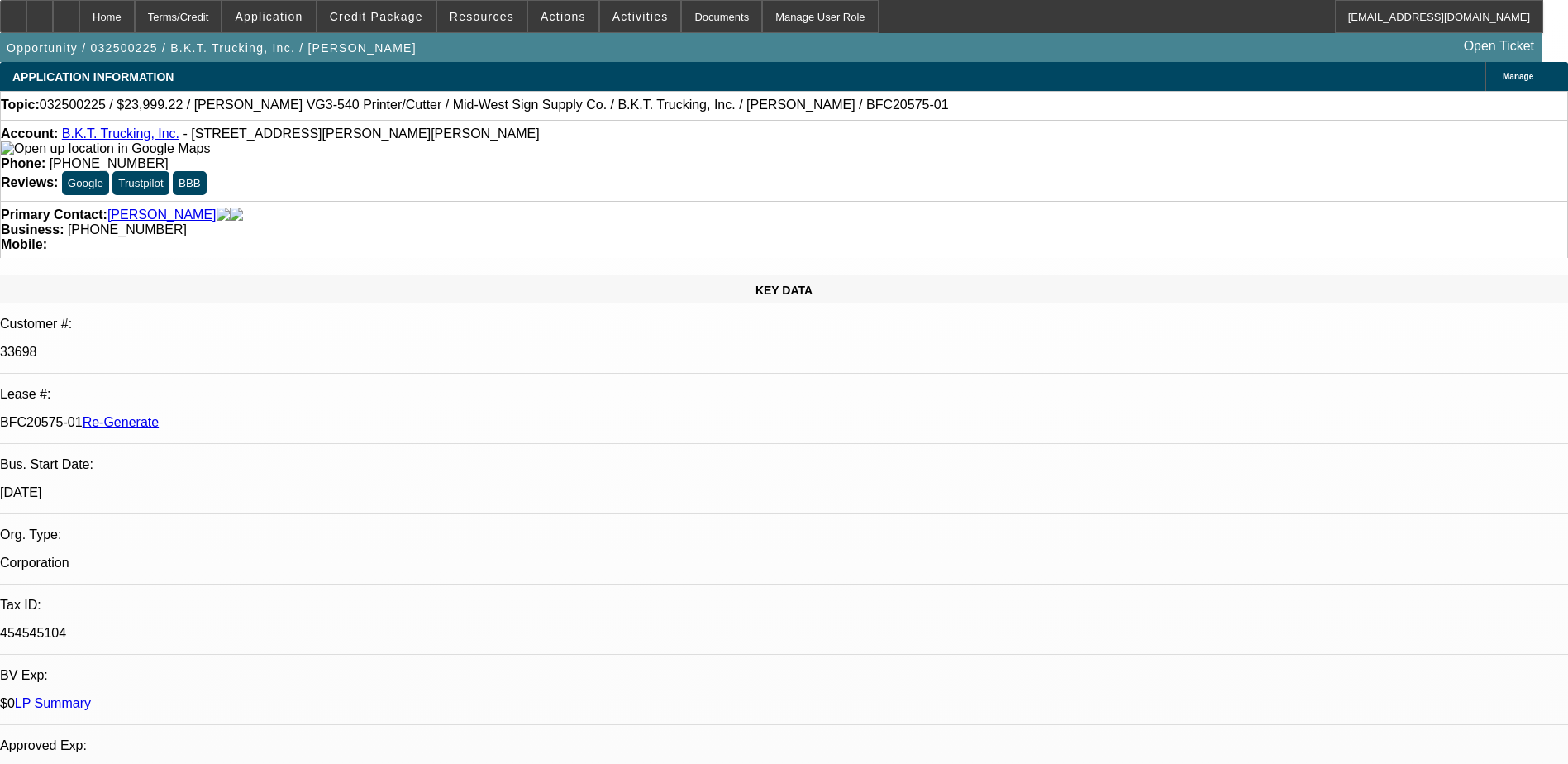
select select "6"
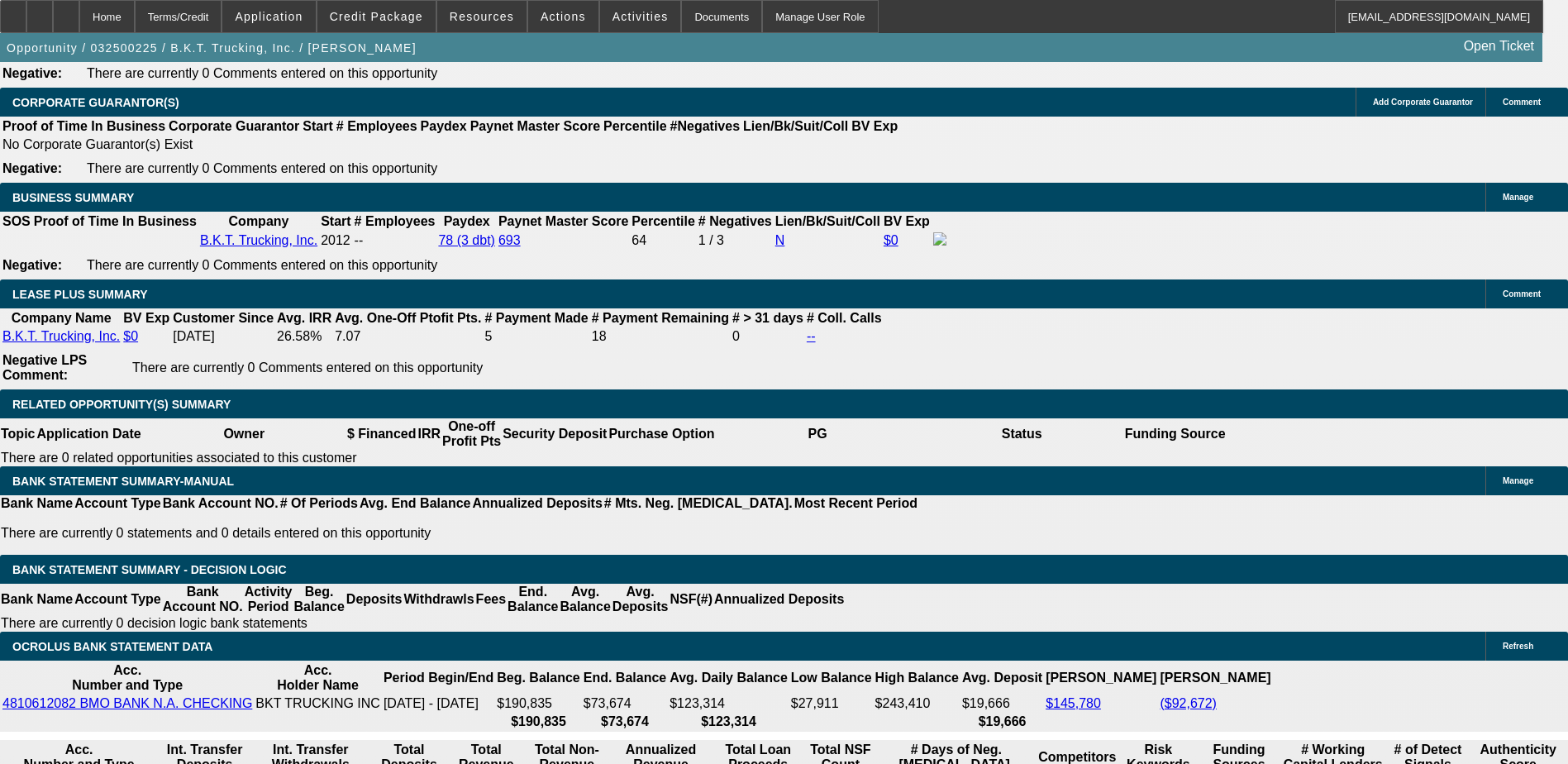
scroll to position [2646, 0]
